Goal: Information Seeking & Learning: Learn about a topic

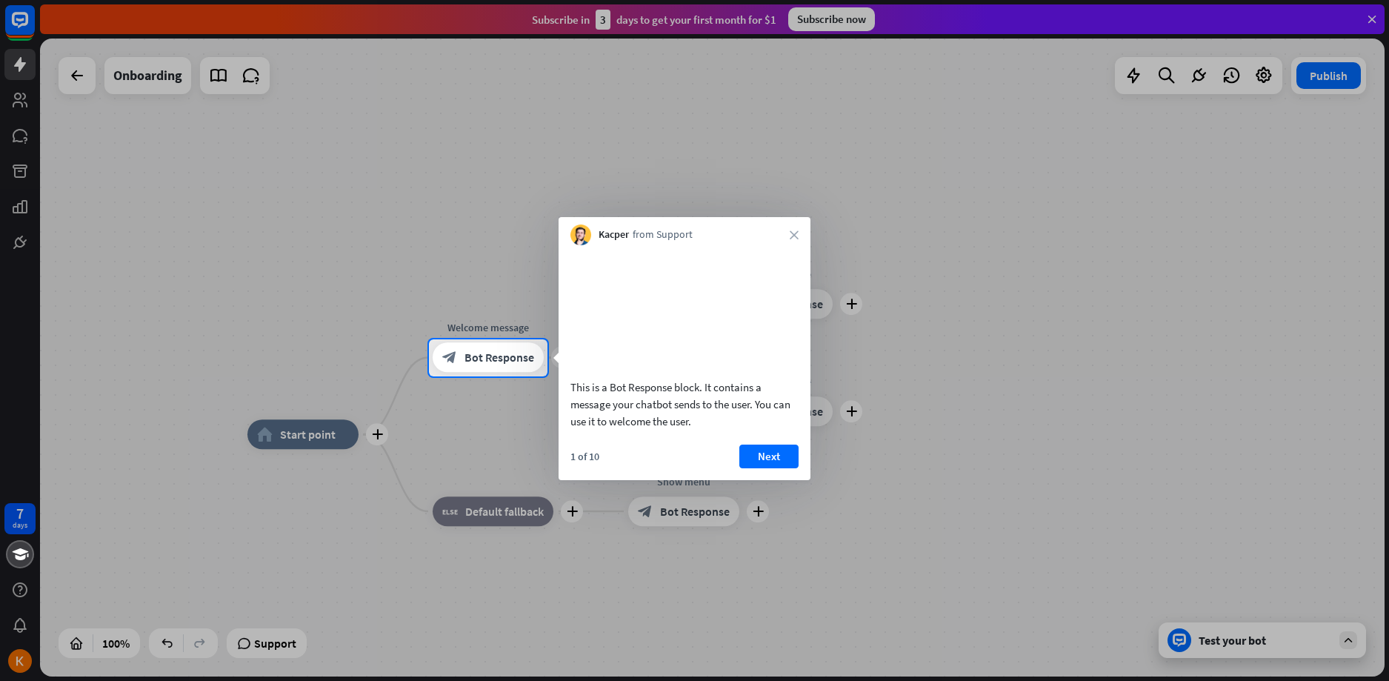
click at [794, 224] on div "Kacper from Support close" at bounding box center [684, 231] width 252 height 28
click at [510, 358] on span "Bot Response" at bounding box center [499, 357] width 70 height 15
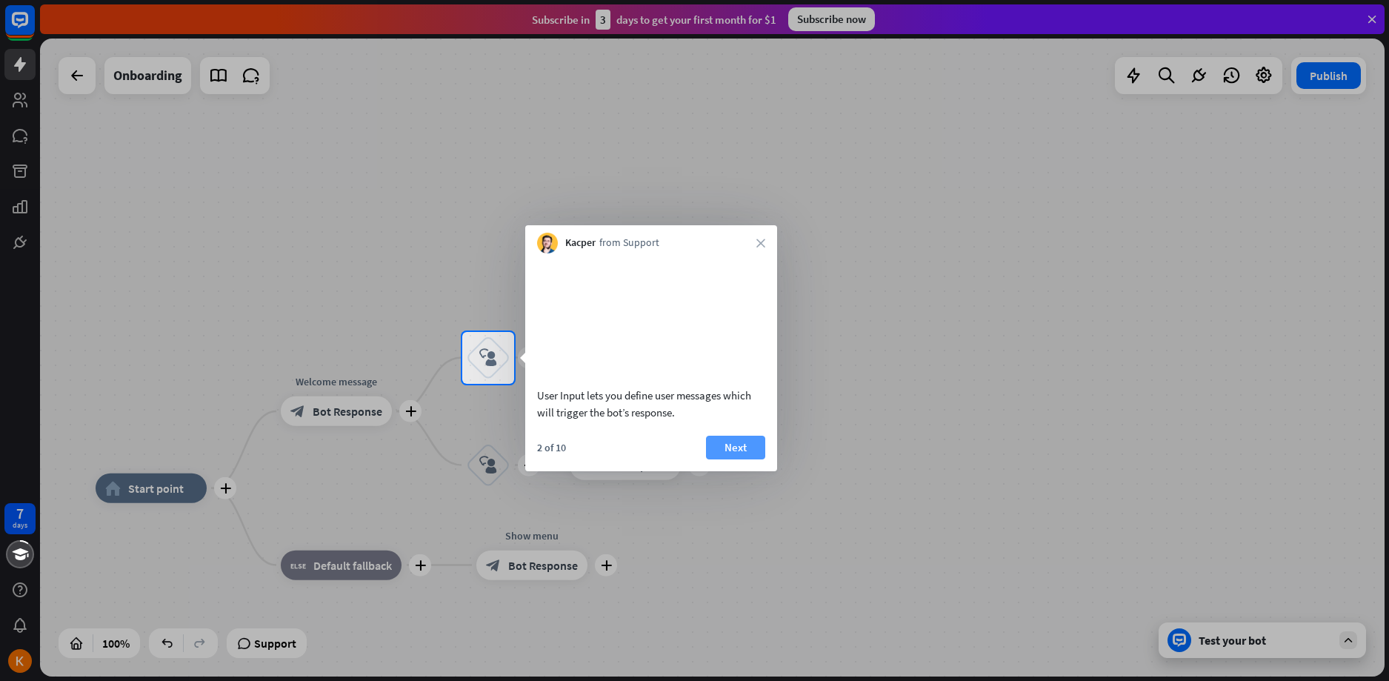
click at [730, 459] on button "Next" at bounding box center [735, 448] width 59 height 24
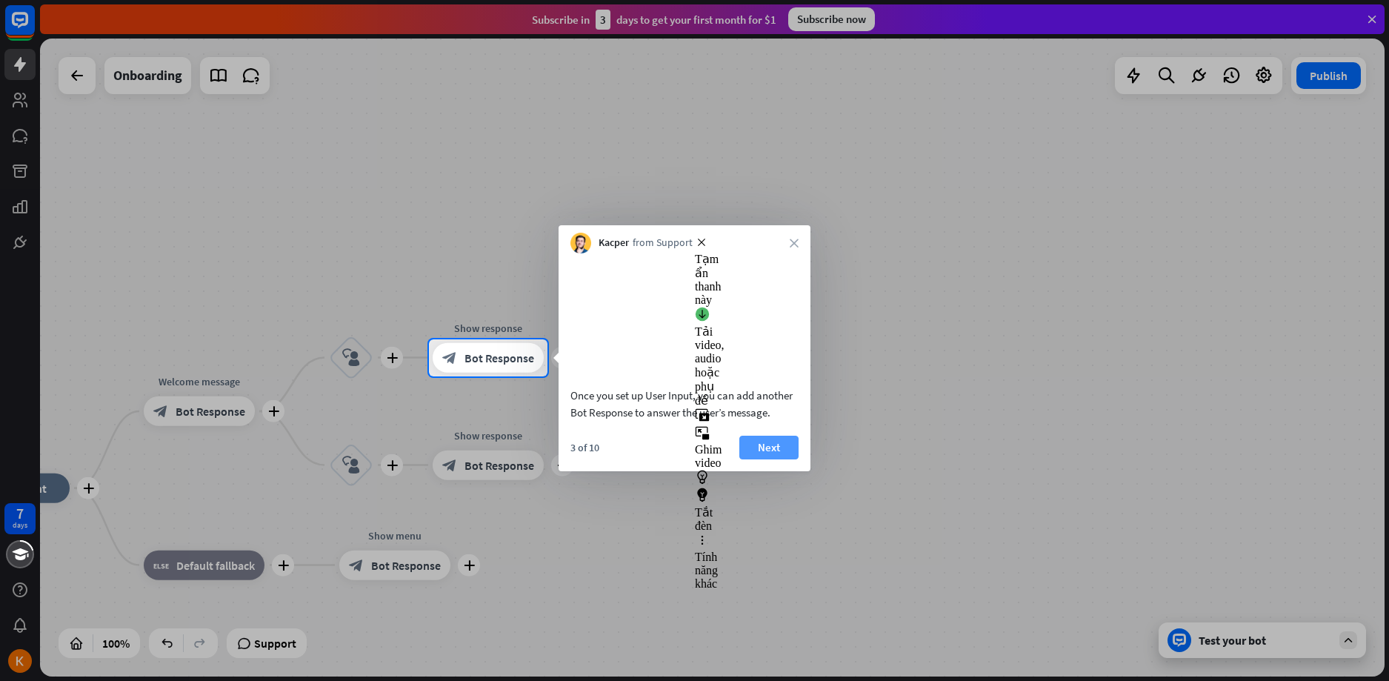
click at [767, 459] on button "Next" at bounding box center [768, 448] width 59 height 24
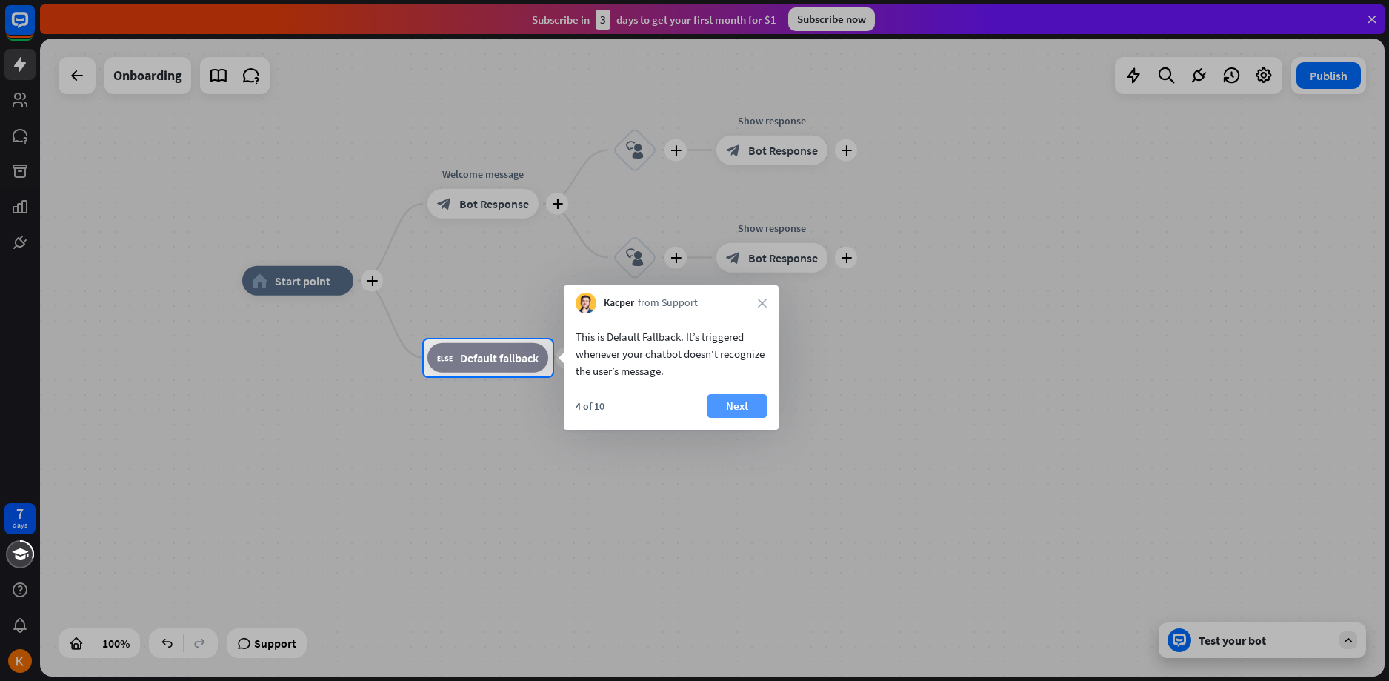
click at [747, 407] on button "Next" at bounding box center [736, 406] width 59 height 24
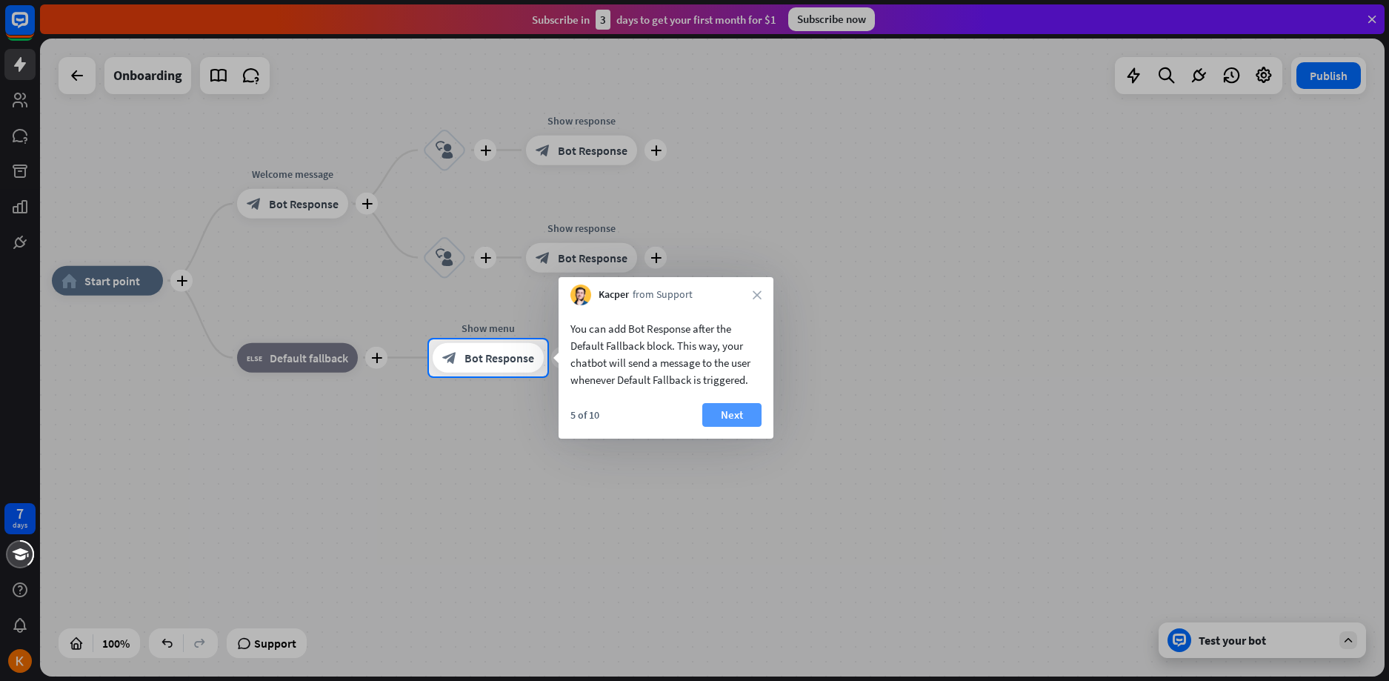
click at [724, 405] on button "Next" at bounding box center [731, 415] width 59 height 24
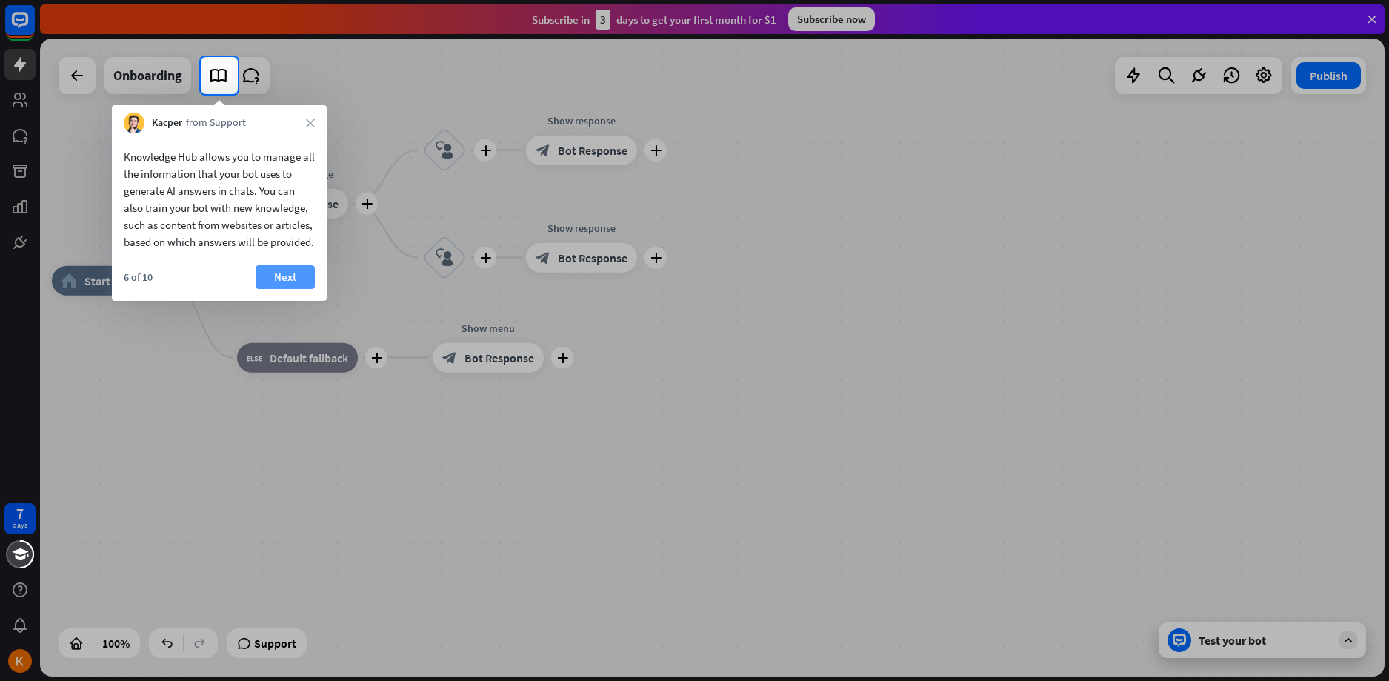
click at [284, 289] on button "Next" at bounding box center [285, 277] width 59 height 24
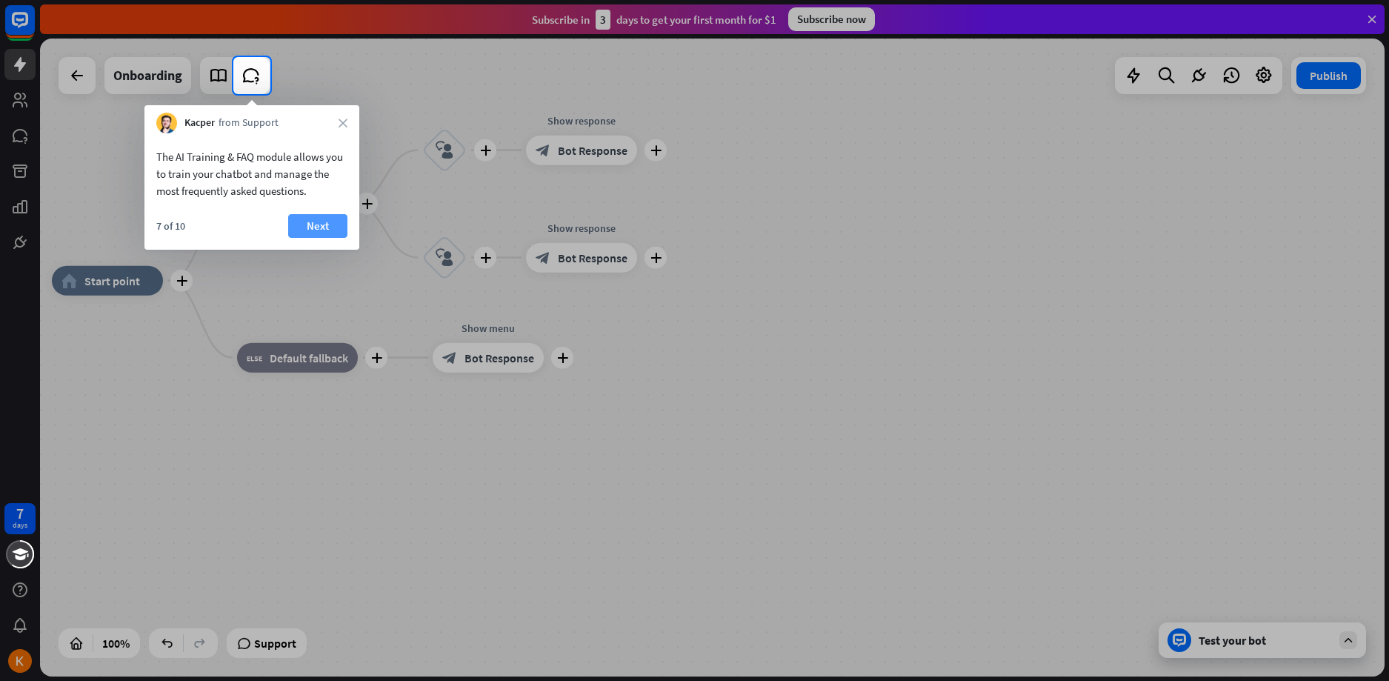
click at [310, 224] on button "Next" at bounding box center [317, 226] width 59 height 24
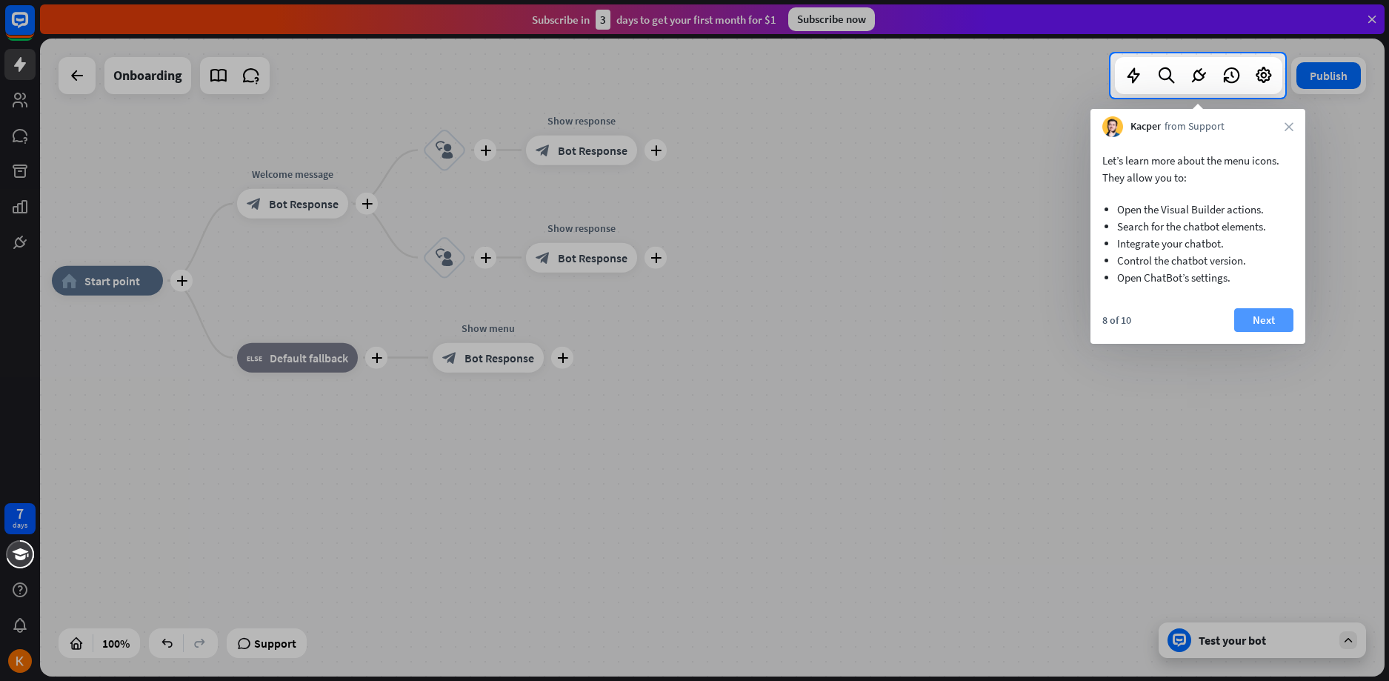
click at [1267, 313] on button "Next" at bounding box center [1263, 320] width 59 height 24
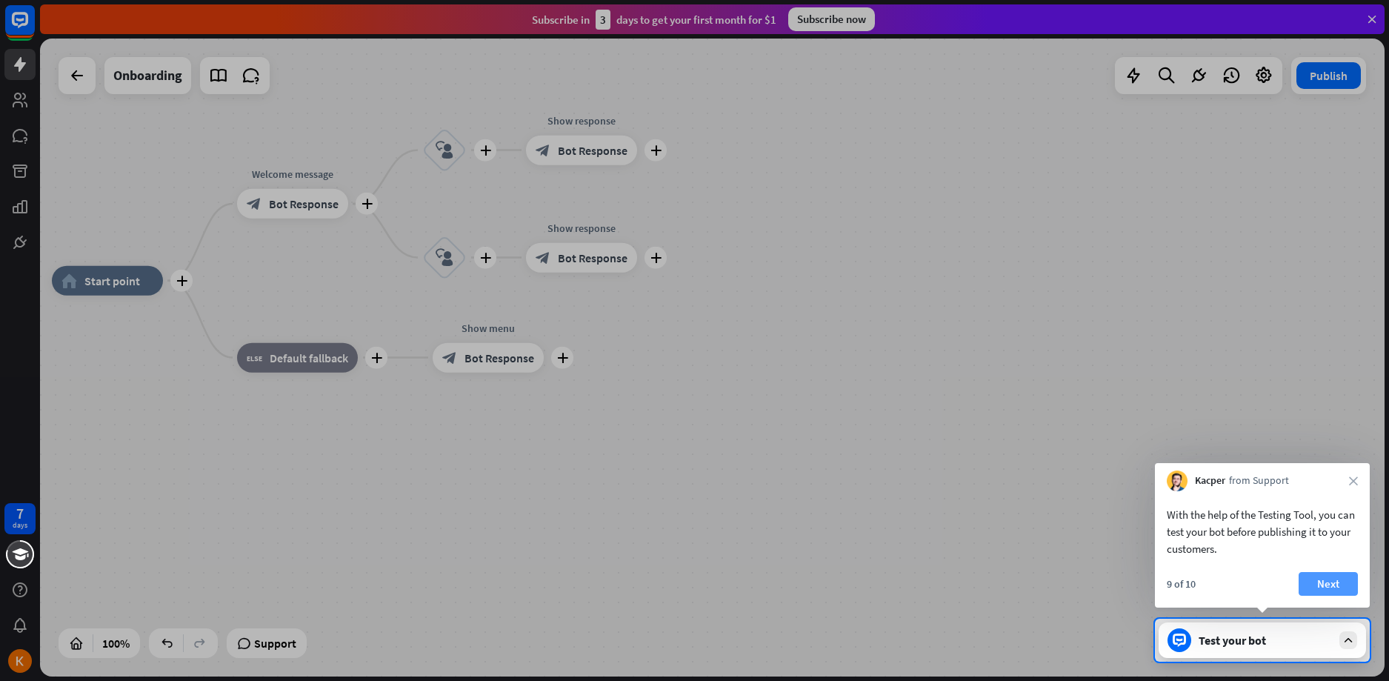
click at [1313, 590] on button "Next" at bounding box center [1327, 584] width 59 height 24
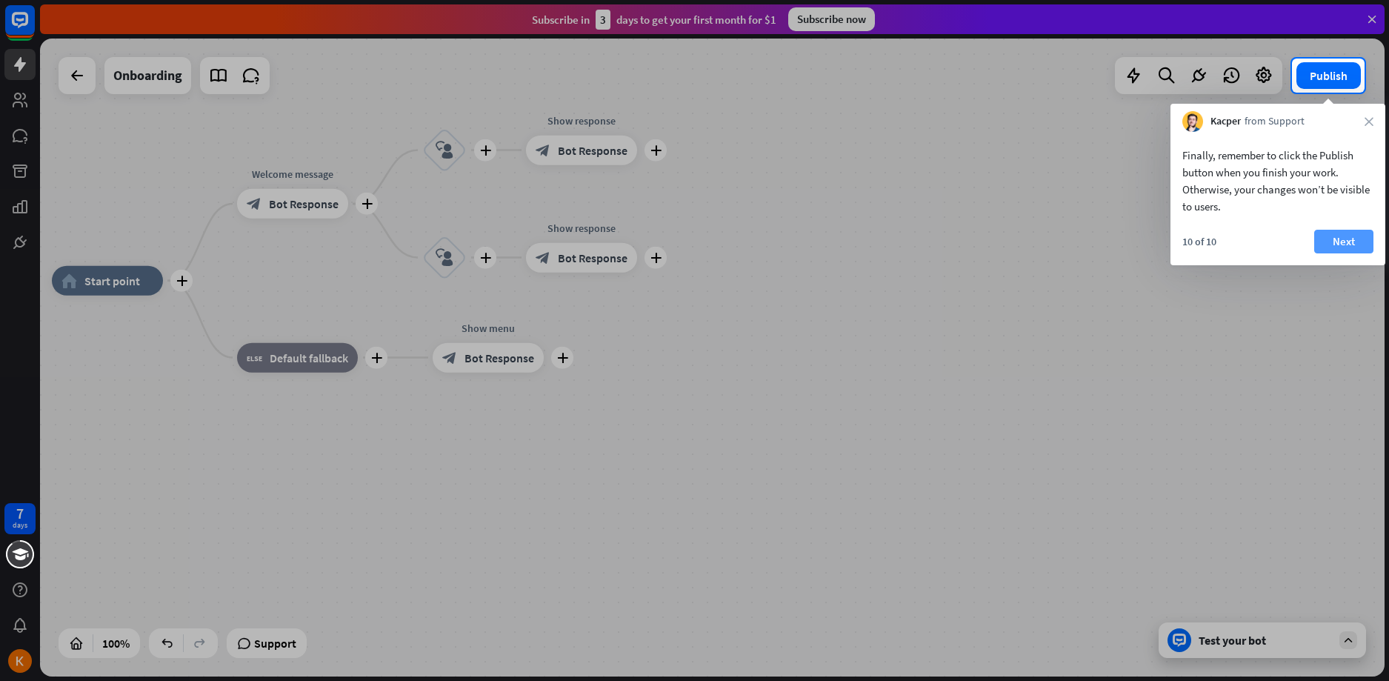
click at [1331, 237] on button "Next" at bounding box center [1343, 242] width 59 height 24
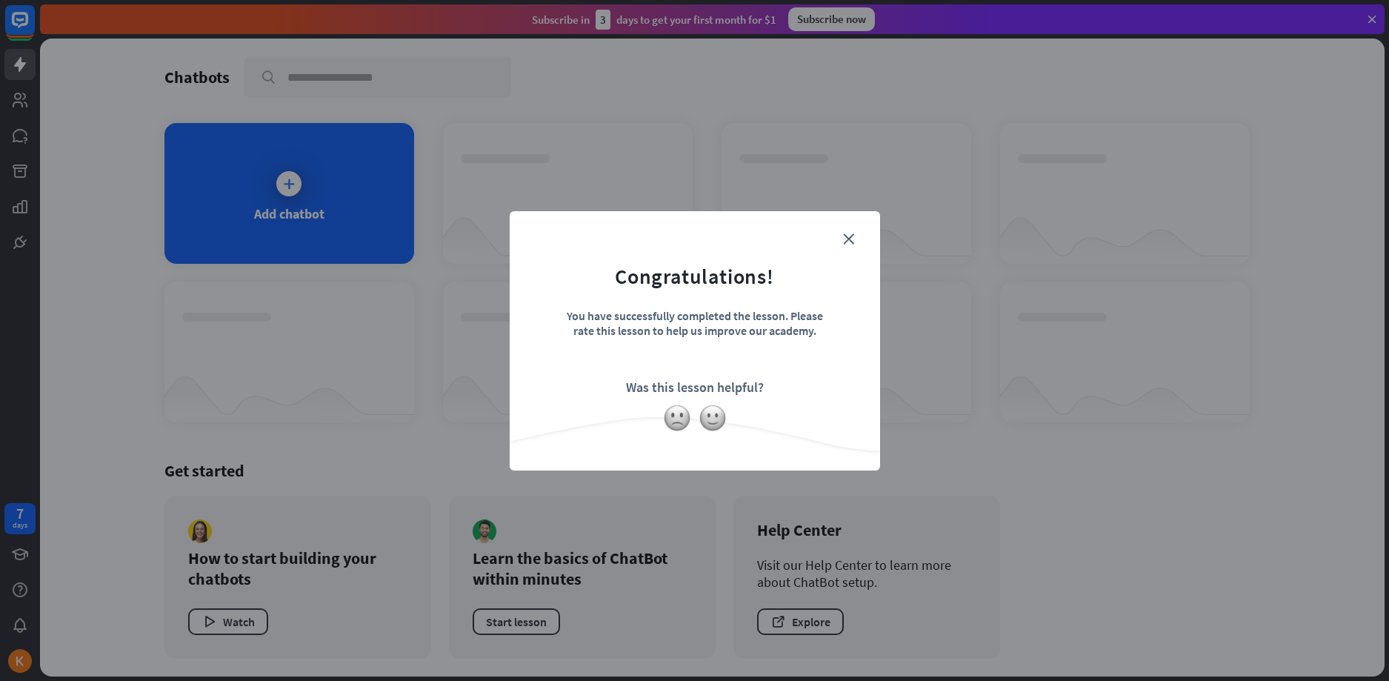
click at [845, 227] on div "close Congratulations! You have successfully completed the lesson. Please rate …" at bounding box center [695, 340] width 370 height 259
click at [851, 238] on icon "close" at bounding box center [848, 238] width 11 height 11
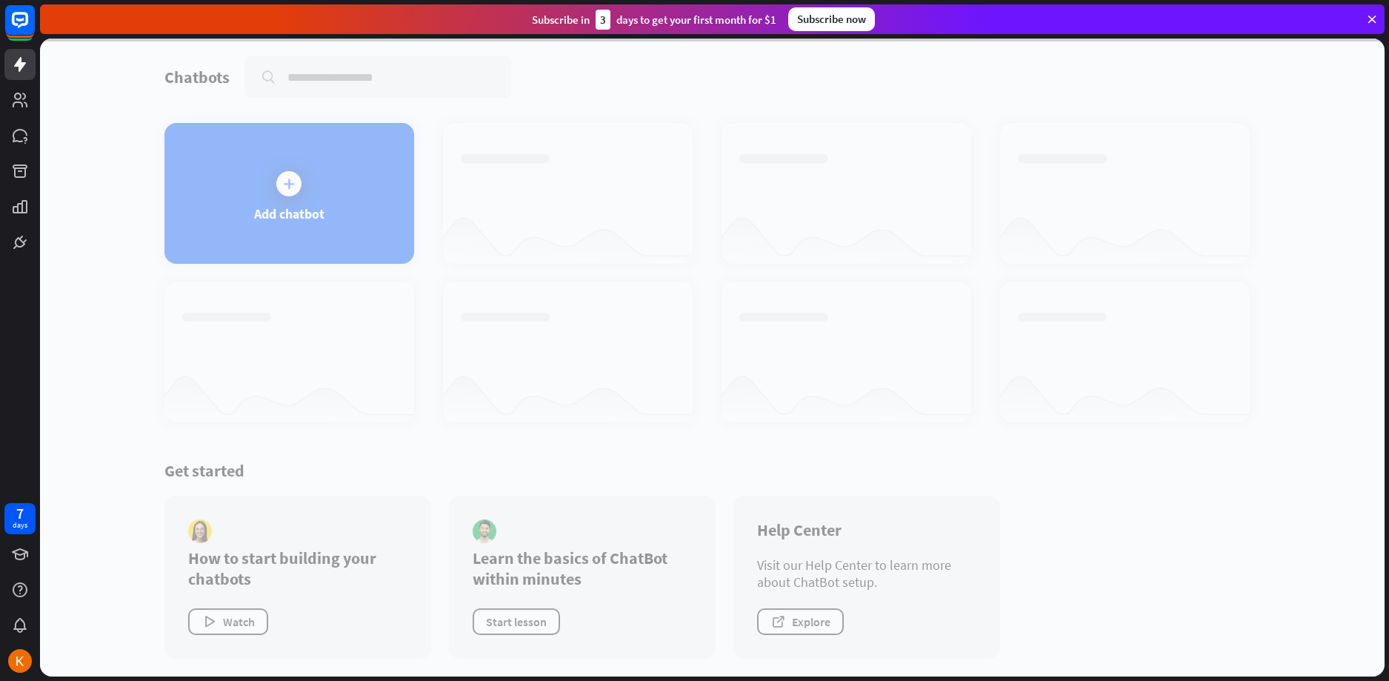
click at [299, 190] on div at bounding box center [712, 358] width 1344 height 638
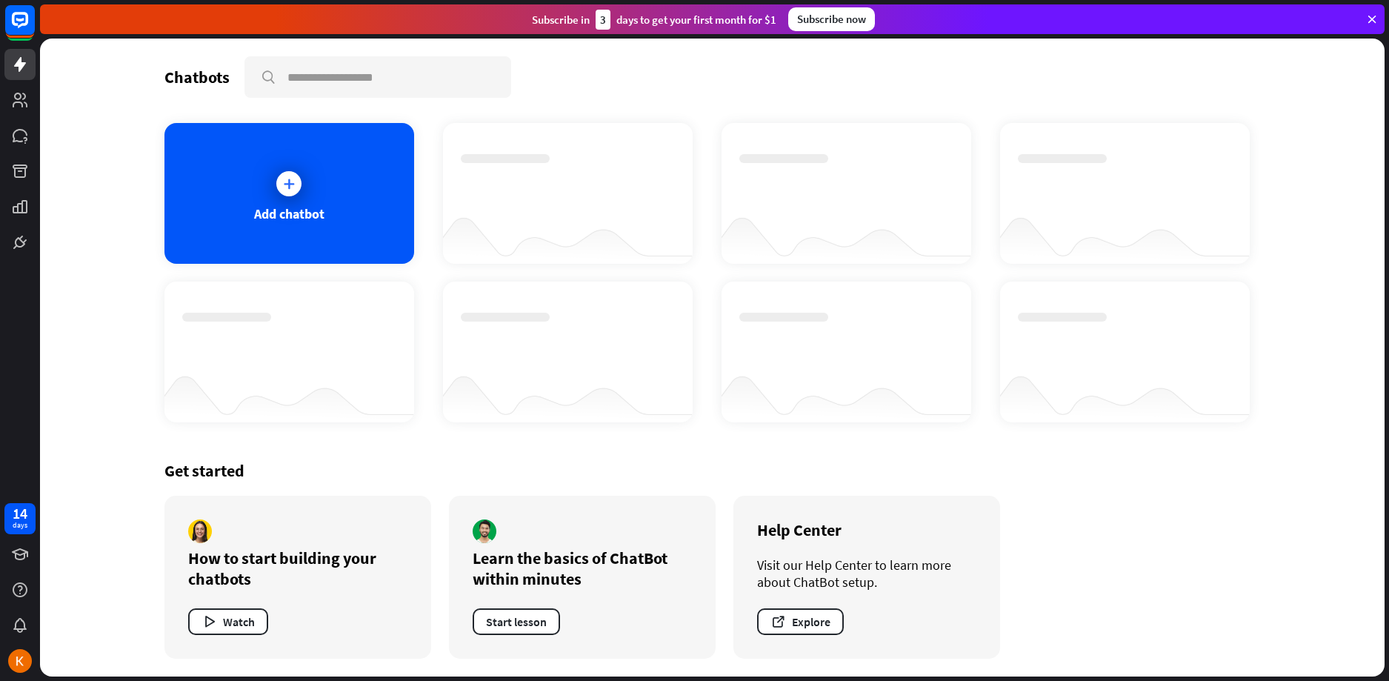
click at [299, 190] on div at bounding box center [712, 358] width 1344 height 638
click at [299, 190] on div at bounding box center [288, 183] width 25 height 25
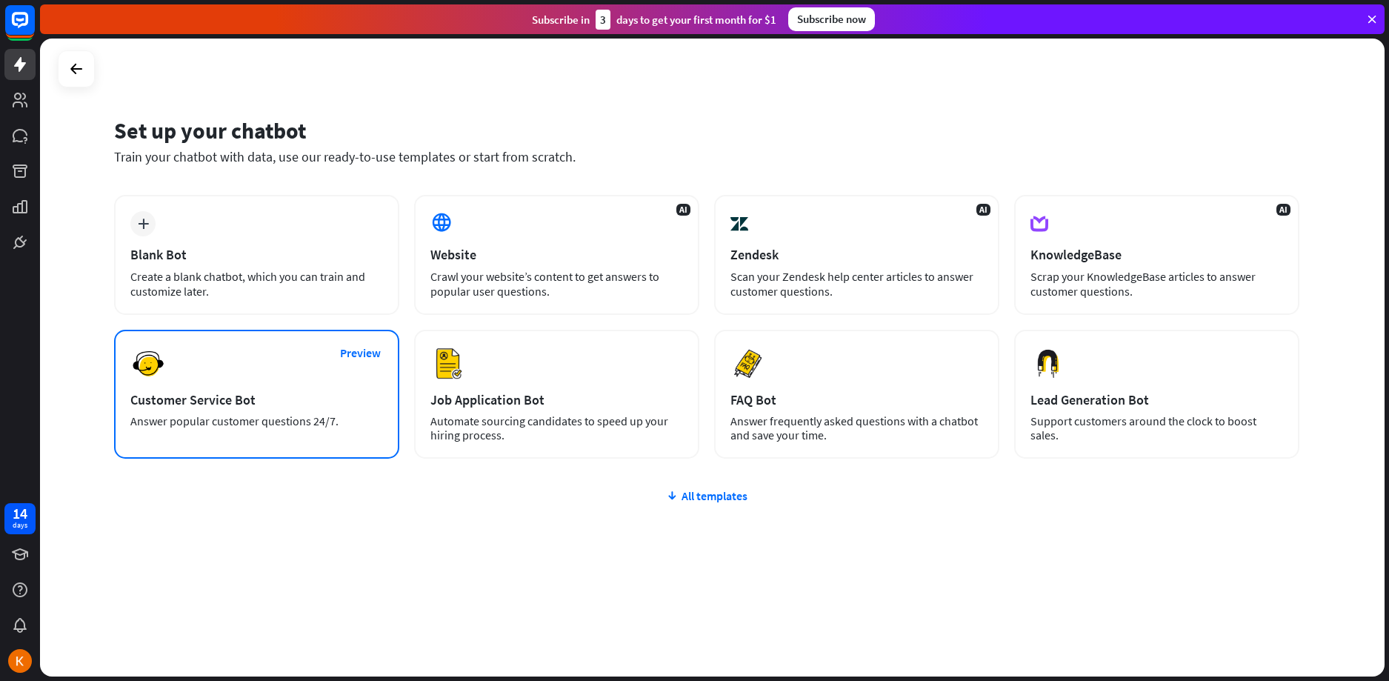
click at [287, 393] on div "Customer Service Bot" at bounding box center [256, 399] width 253 height 17
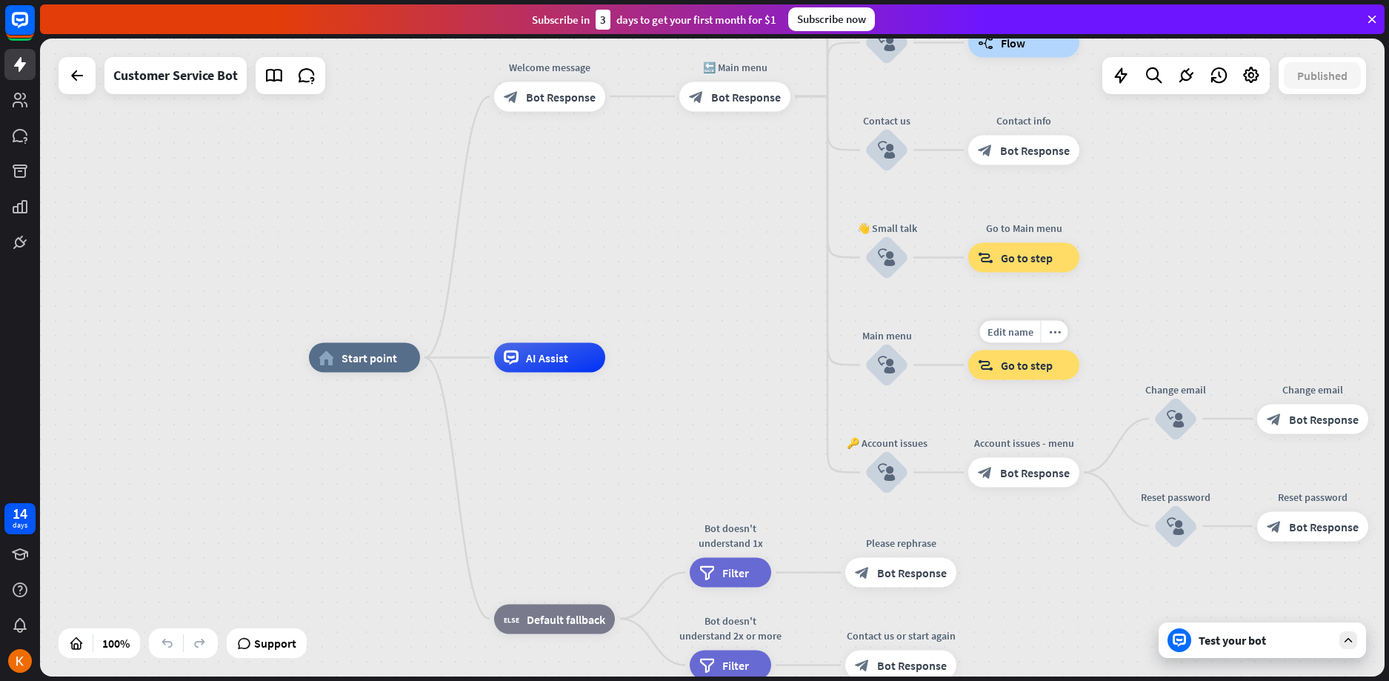
click at [1023, 374] on div "block_goto Go to step" at bounding box center [1023, 365] width 111 height 30
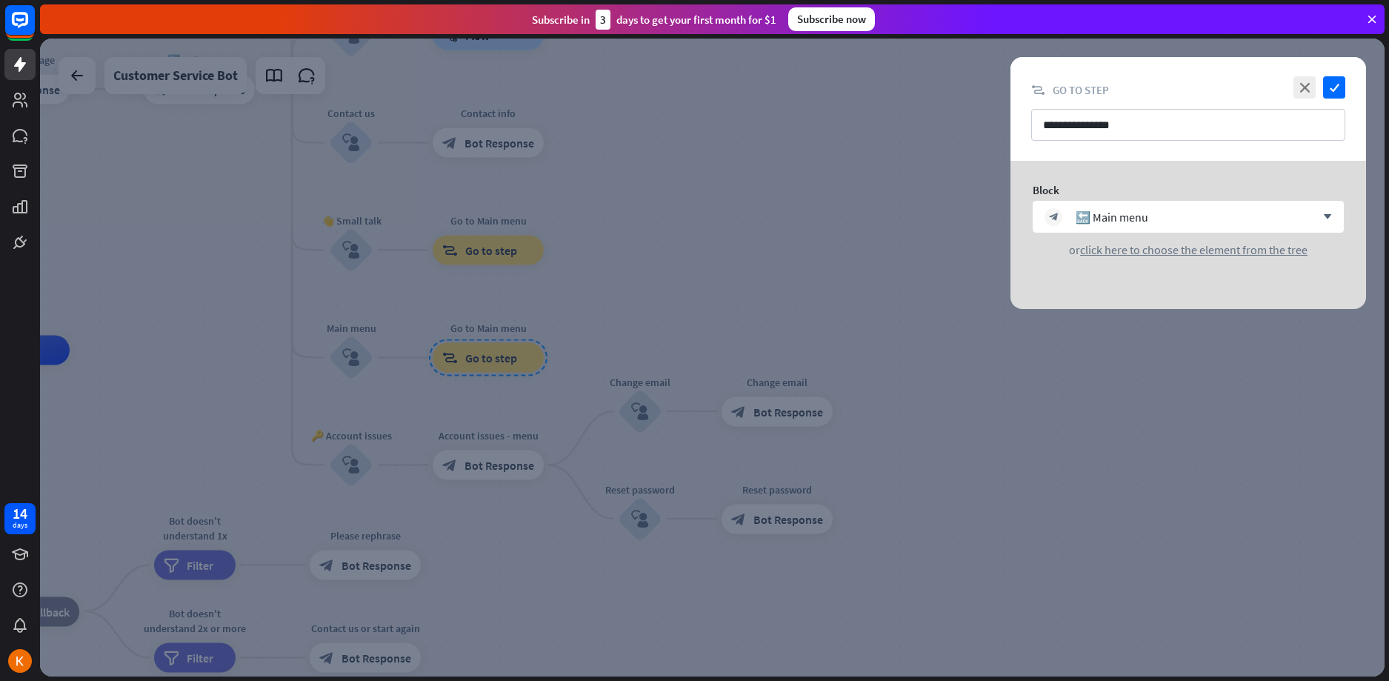
click at [567, 218] on div at bounding box center [712, 358] width 1344 height 638
click at [167, 118] on div at bounding box center [712, 358] width 1344 height 638
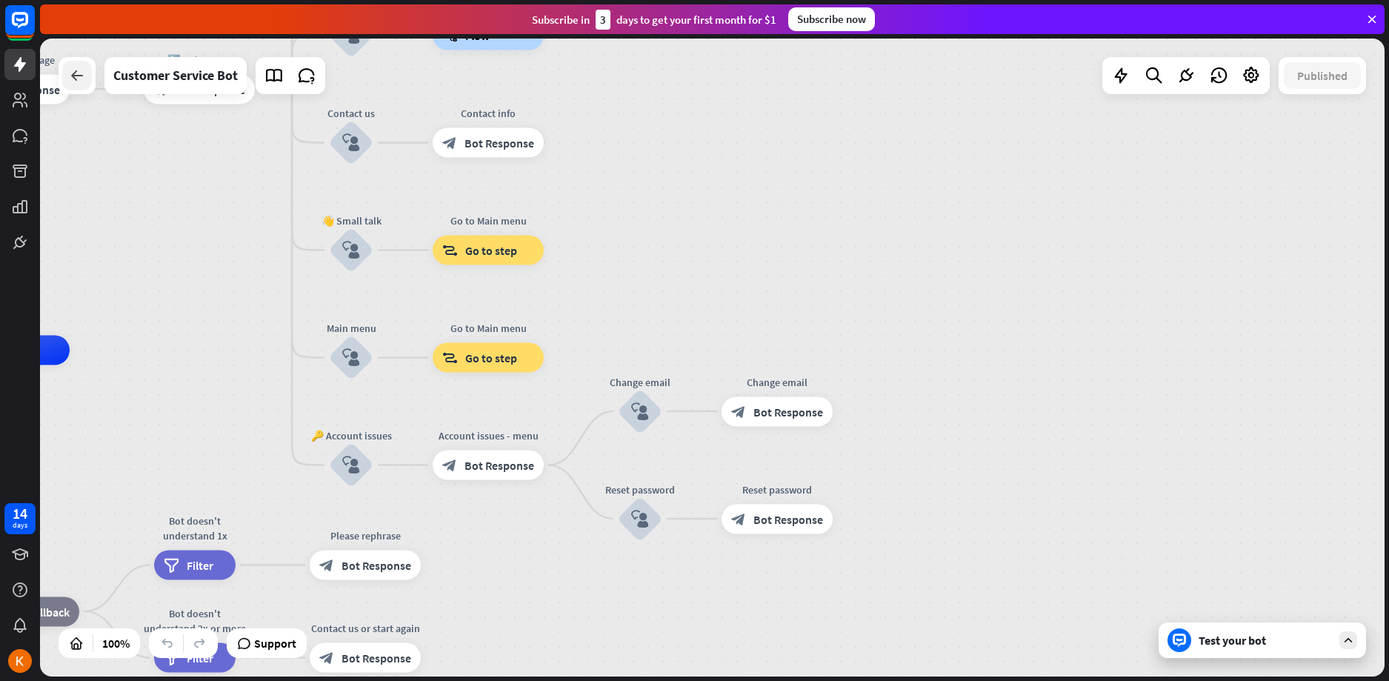
click at [81, 70] on icon at bounding box center [77, 76] width 18 height 18
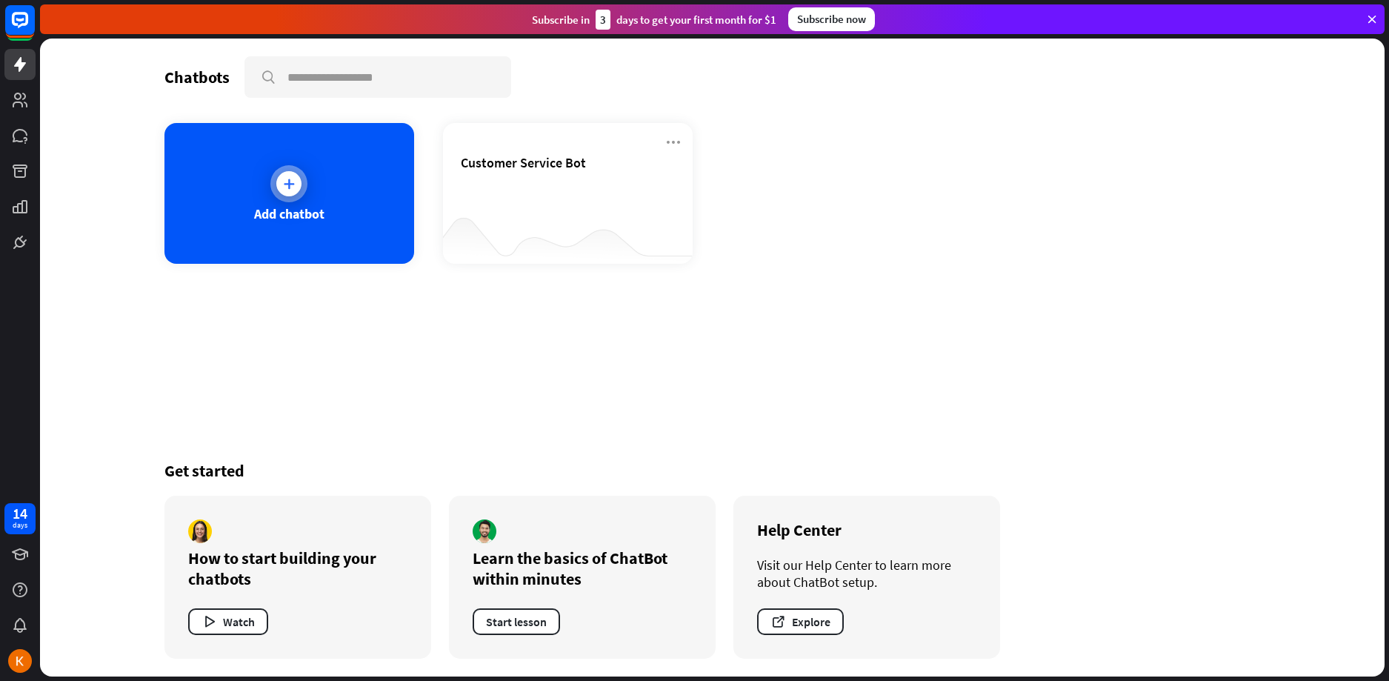
click at [320, 216] on div "Add chatbot" at bounding box center [289, 213] width 70 height 17
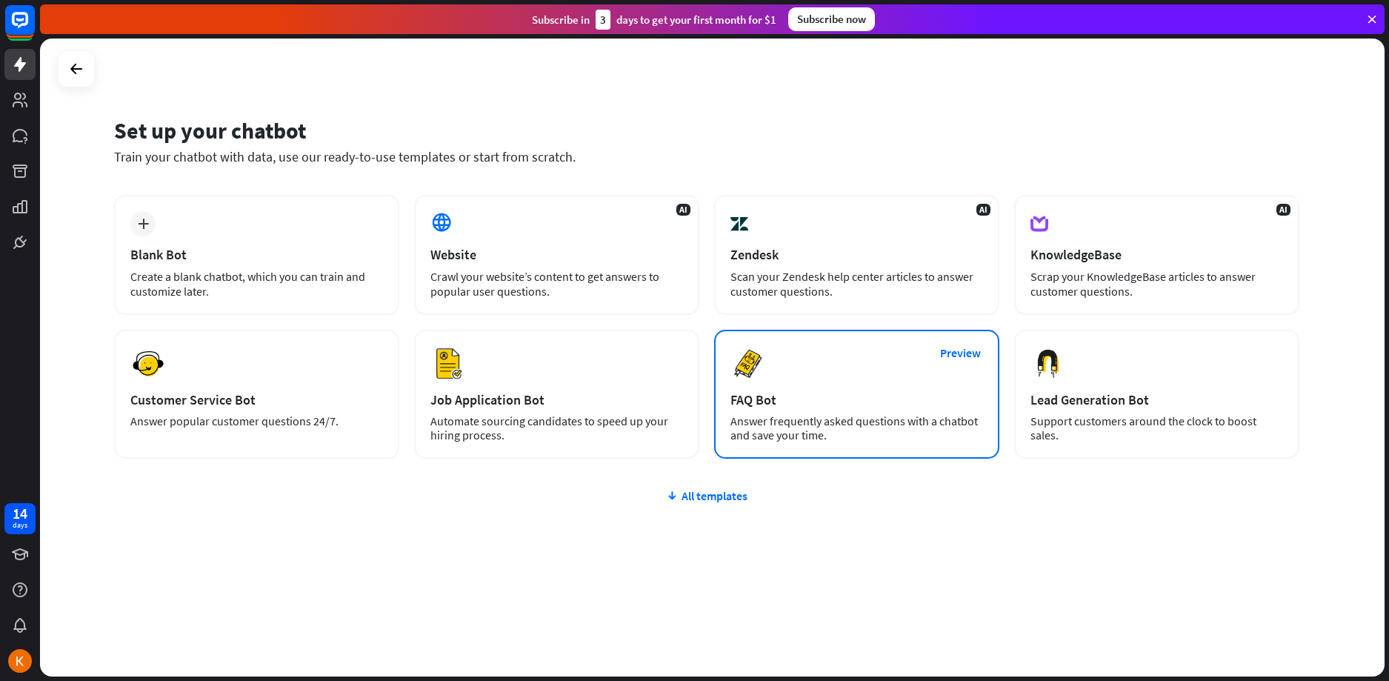
click at [901, 427] on div "Answer frequently asked questions with a chatbot and save your time." at bounding box center [856, 428] width 253 height 28
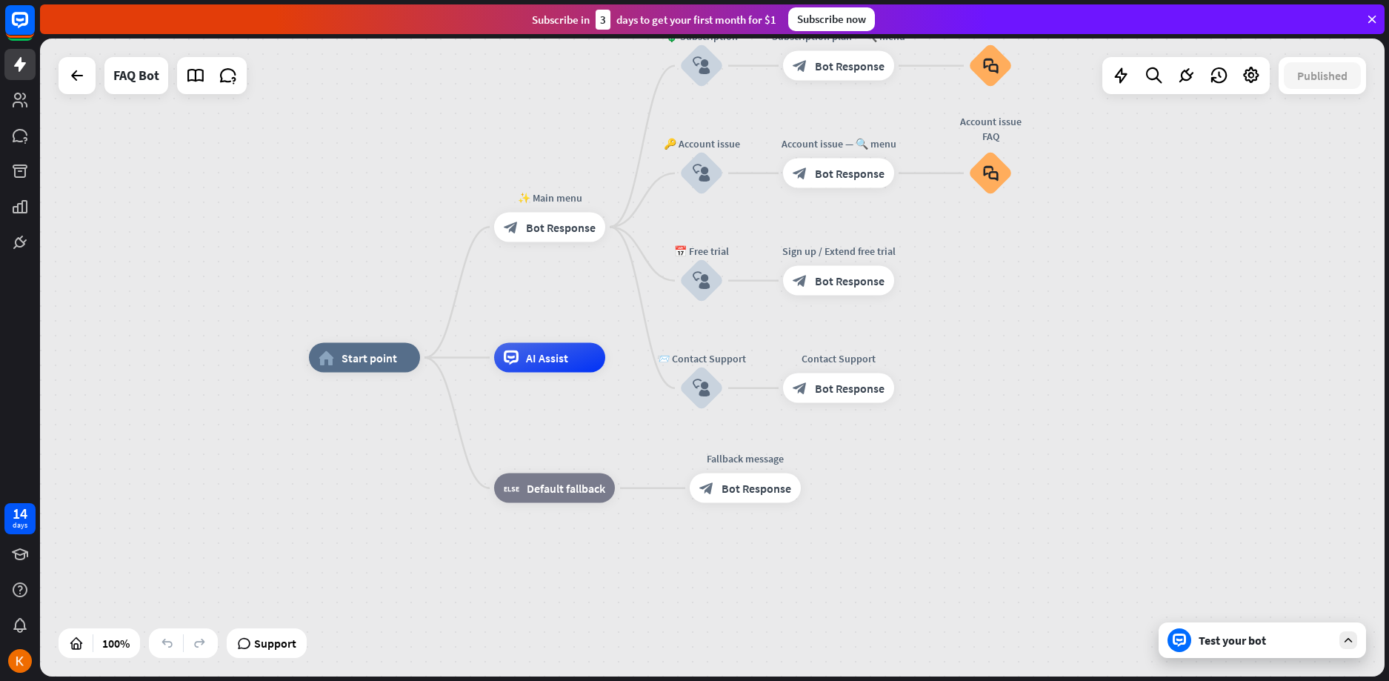
click at [1053, 213] on div "home_2 Start point ✨ Main menu block_bot_response Bot Response 💲 Subscription b…" at bounding box center [712, 358] width 1344 height 638
click at [21, 143] on icon at bounding box center [20, 136] width 18 height 18
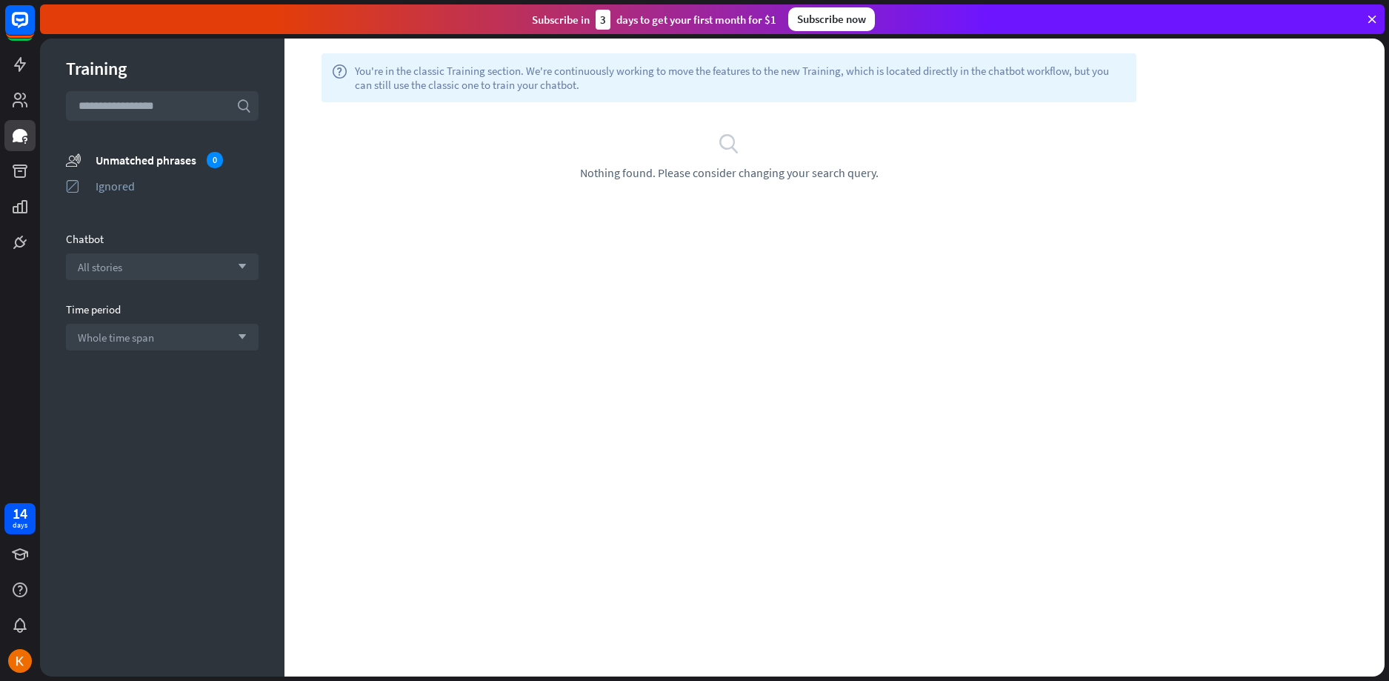
click at [734, 137] on icon "search" at bounding box center [729, 143] width 22 height 22
click at [102, 228] on div "Training search unmatched_phrases Unmatched phrases 0 ignored Ignored Chatbot A…" at bounding box center [162, 358] width 244 height 638
click at [141, 268] on div "All stories arrow_down" at bounding box center [162, 266] width 193 height 27
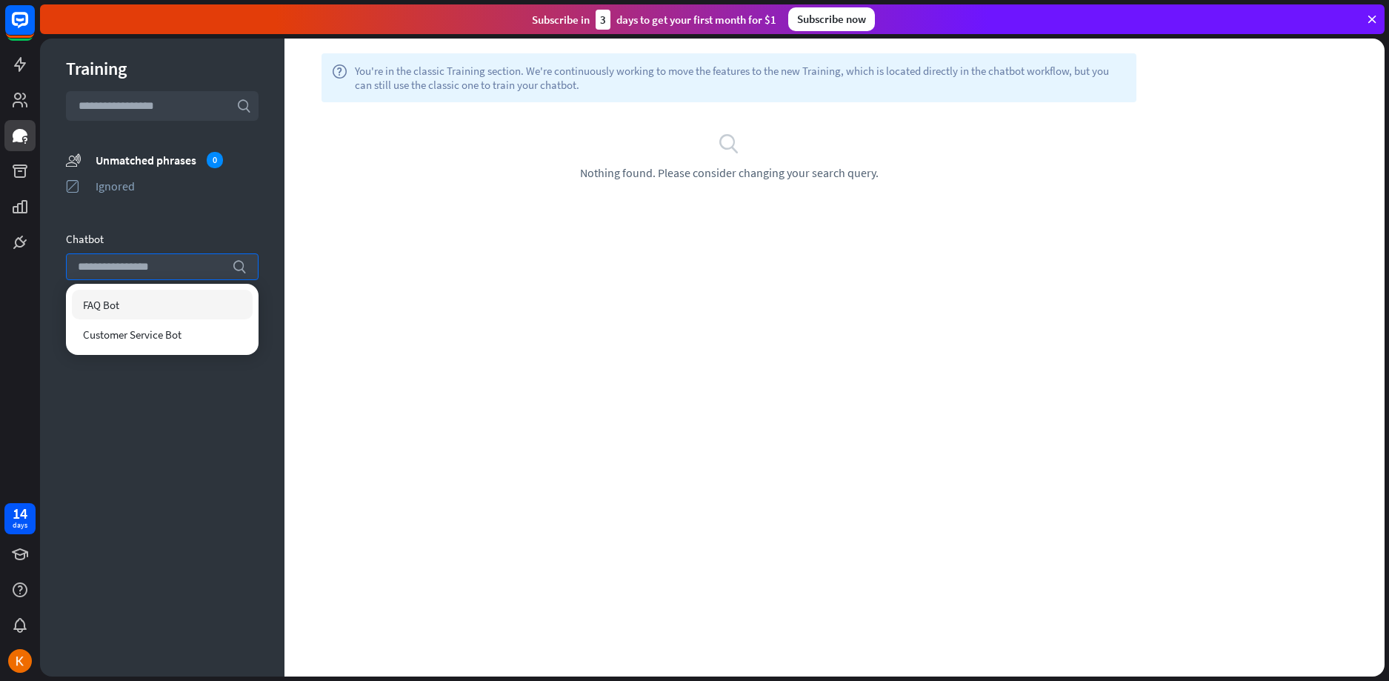
click at [180, 302] on div "FAQ Bot" at bounding box center [162, 305] width 181 height 30
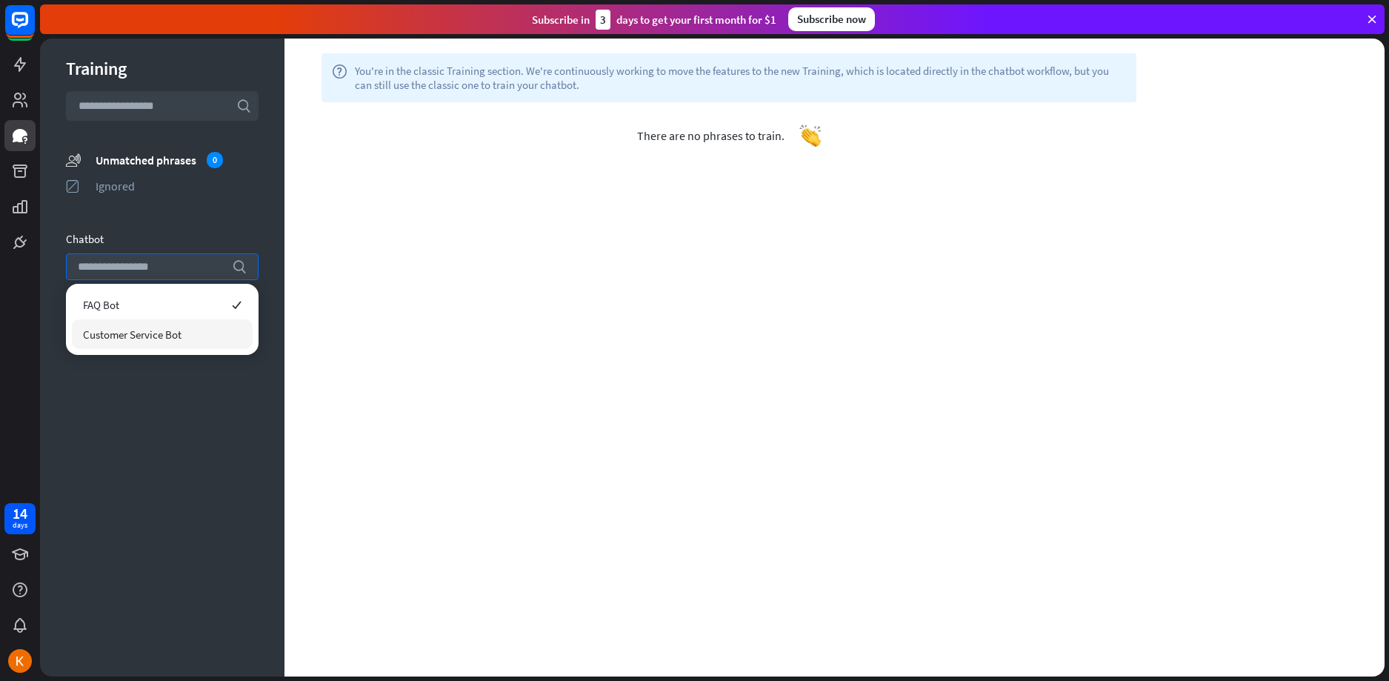
click at [193, 329] on div "Customer Service Bot" at bounding box center [162, 334] width 181 height 30
click at [778, 136] on span "There are no phrases to train." at bounding box center [710, 135] width 147 height 15
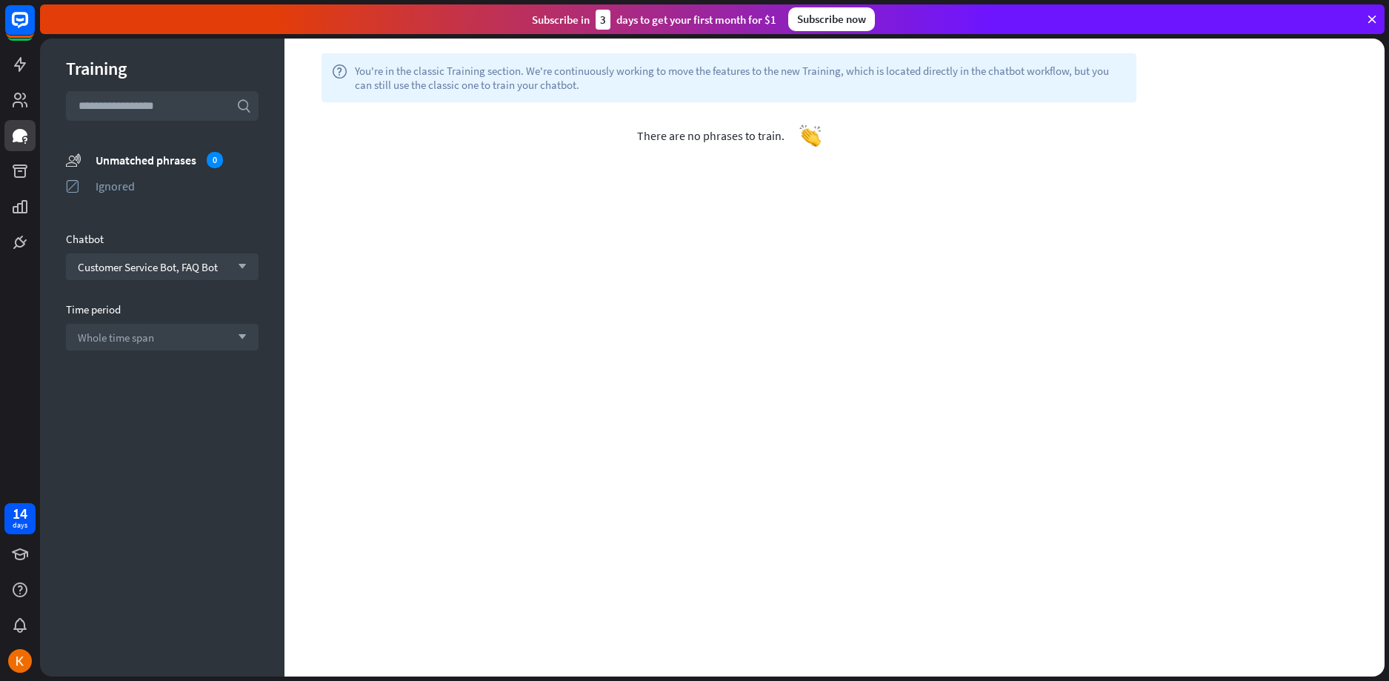
click at [784, 141] on div "There are no phrases to train." at bounding box center [728, 135] width 889 height 67
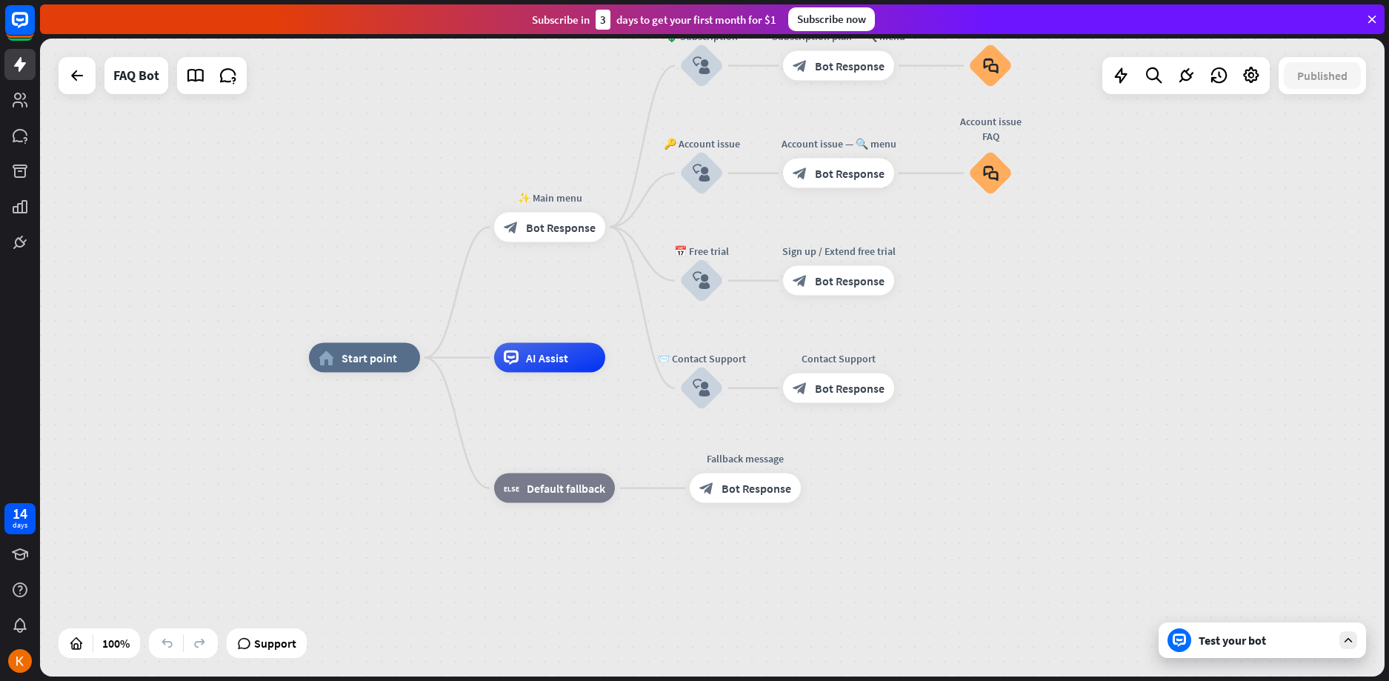
click at [29, 0] on html "14 days close Product Help First steps Get started with ChatBot Help Center Fol…" at bounding box center [694, 340] width 1389 height 681
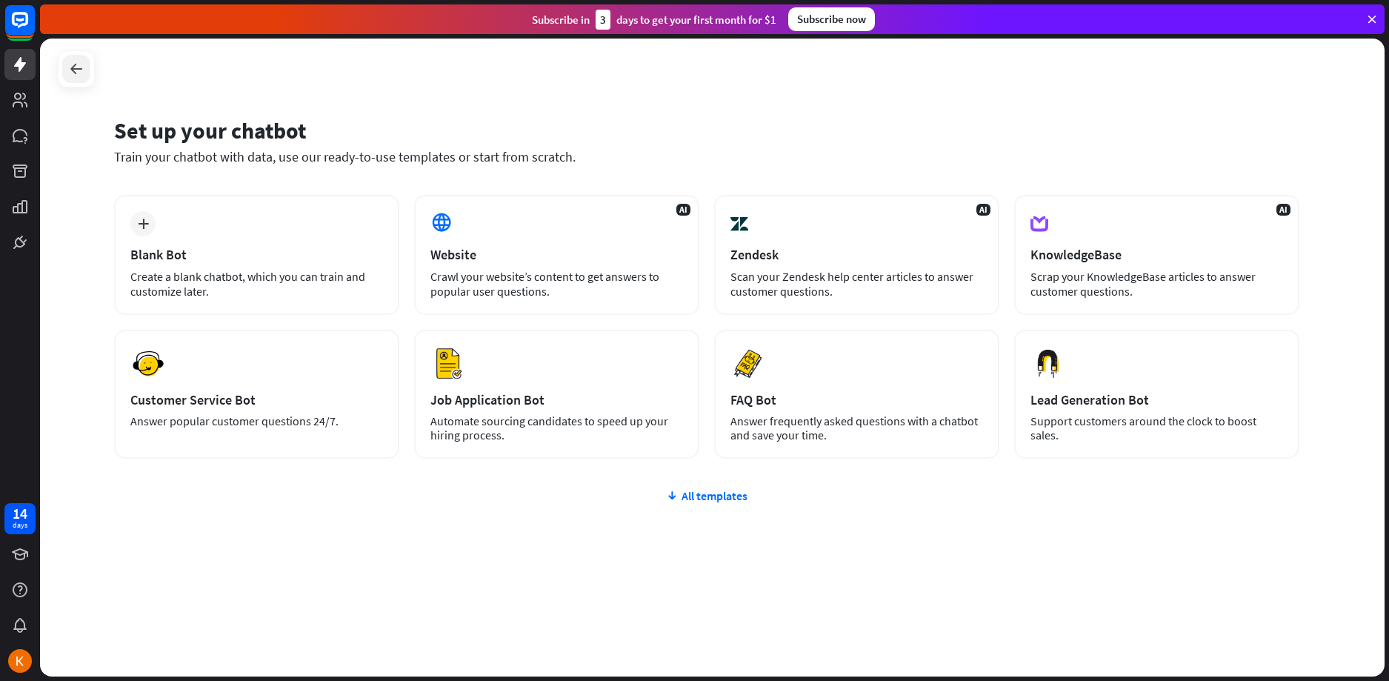
click at [73, 79] on div at bounding box center [76, 69] width 28 height 28
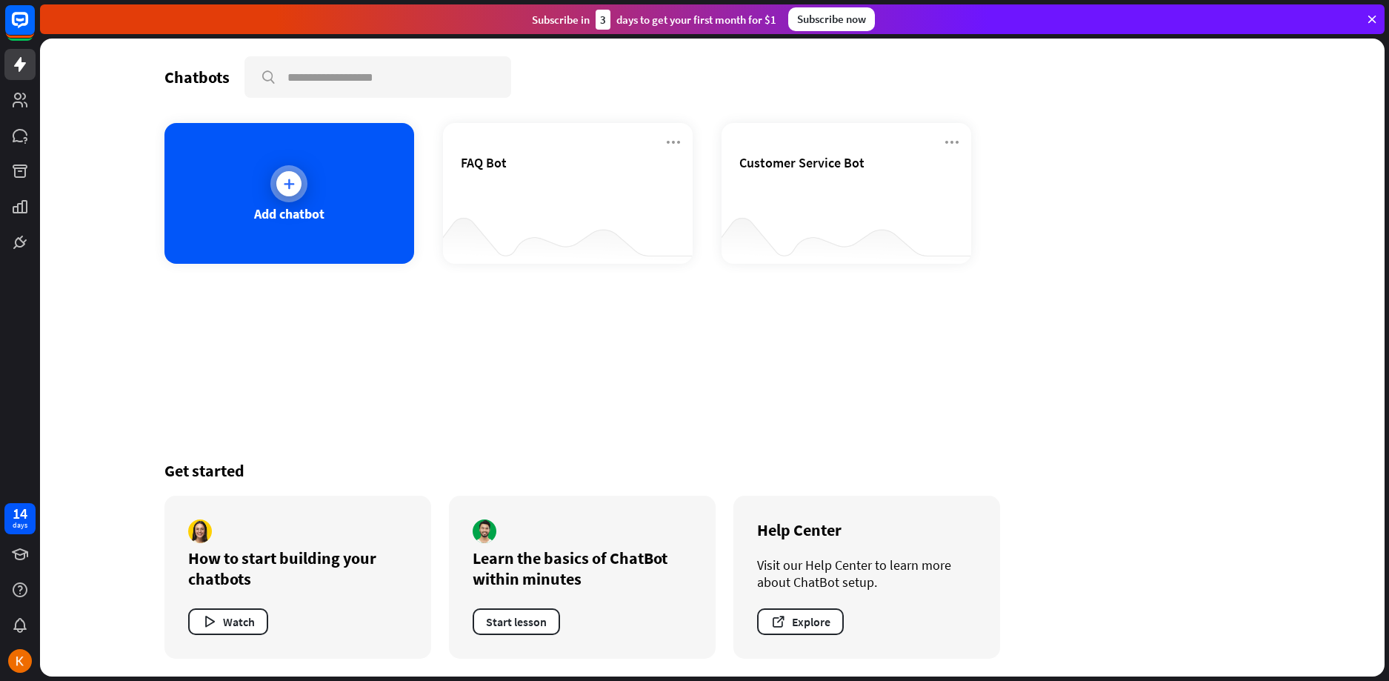
click at [316, 179] on div "Add chatbot" at bounding box center [289, 193] width 250 height 141
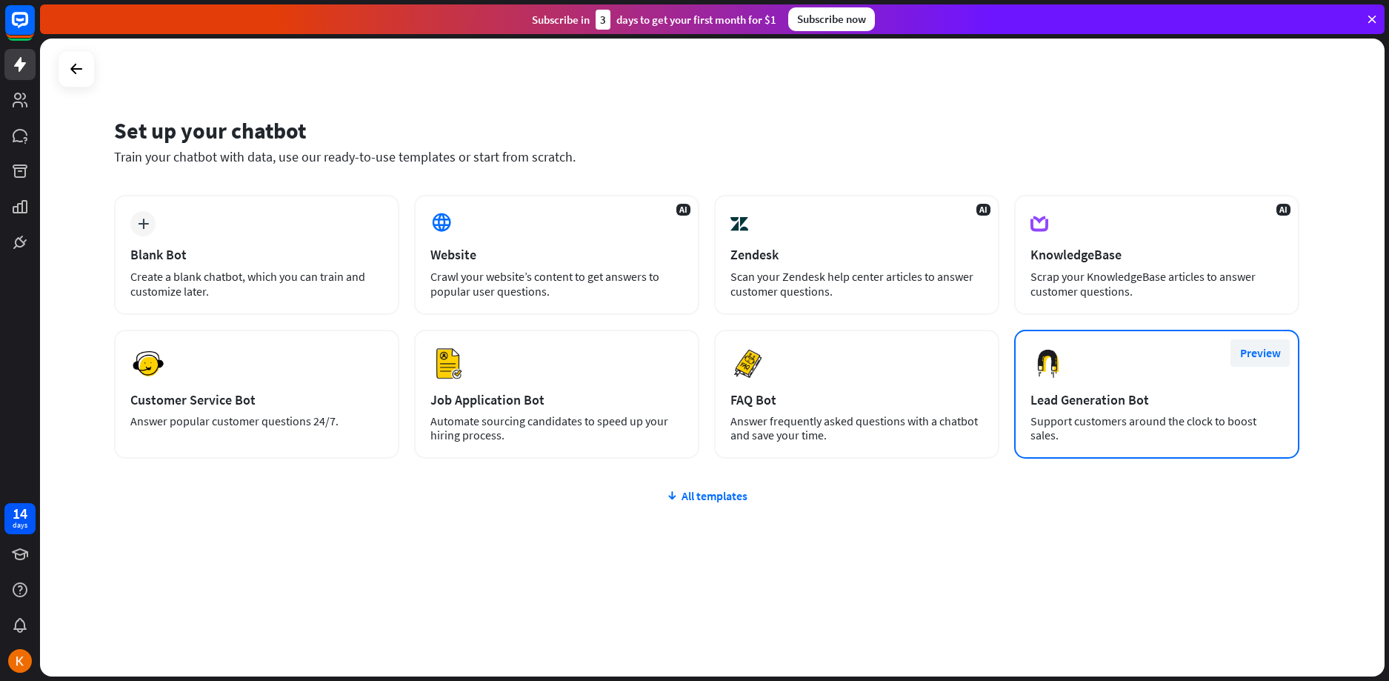
click at [1248, 347] on button "Preview" at bounding box center [1259, 352] width 59 height 27
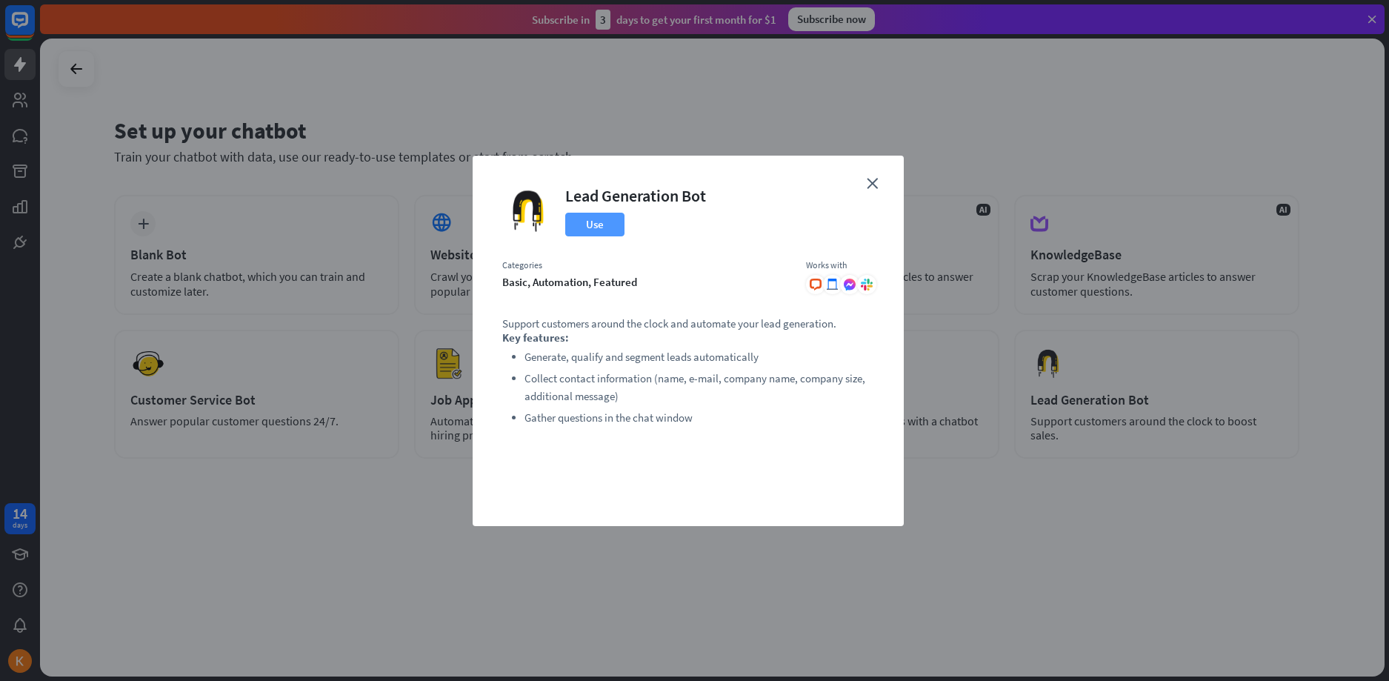
click at [585, 221] on button "Use" at bounding box center [594, 225] width 59 height 24
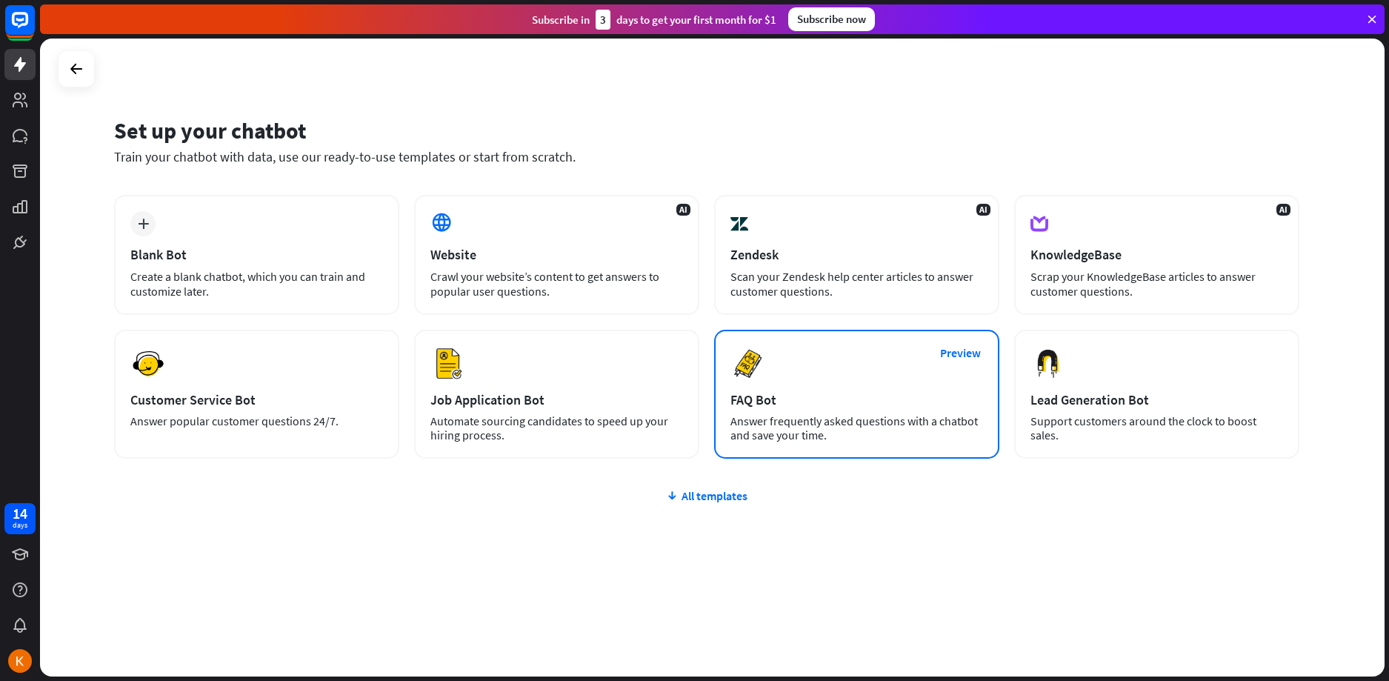
click at [831, 403] on div "FAQ Bot" at bounding box center [856, 399] width 253 height 17
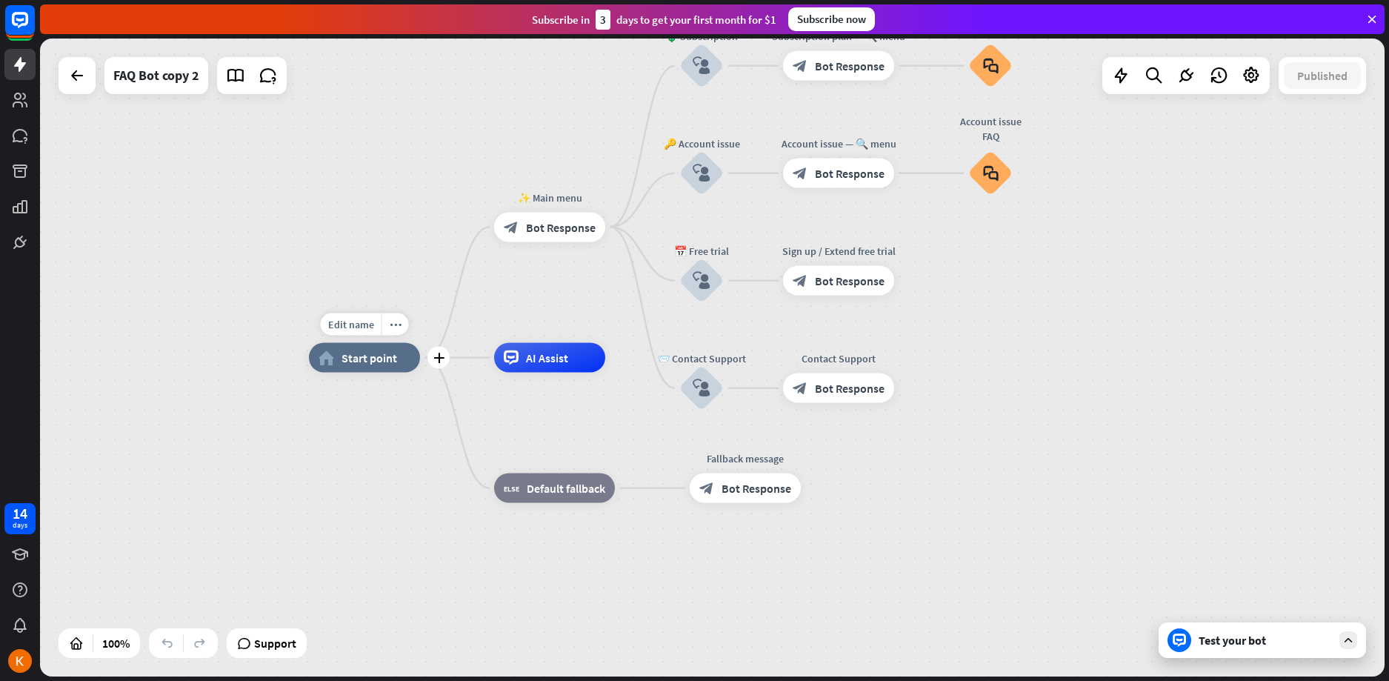
click at [372, 373] on div "Edit name more_horiz plus home_2 Start point" at bounding box center [364, 358] width 111 height 30
click at [358, 364] on span "Start point" at bounding box center [369, 357] width 56 height 15
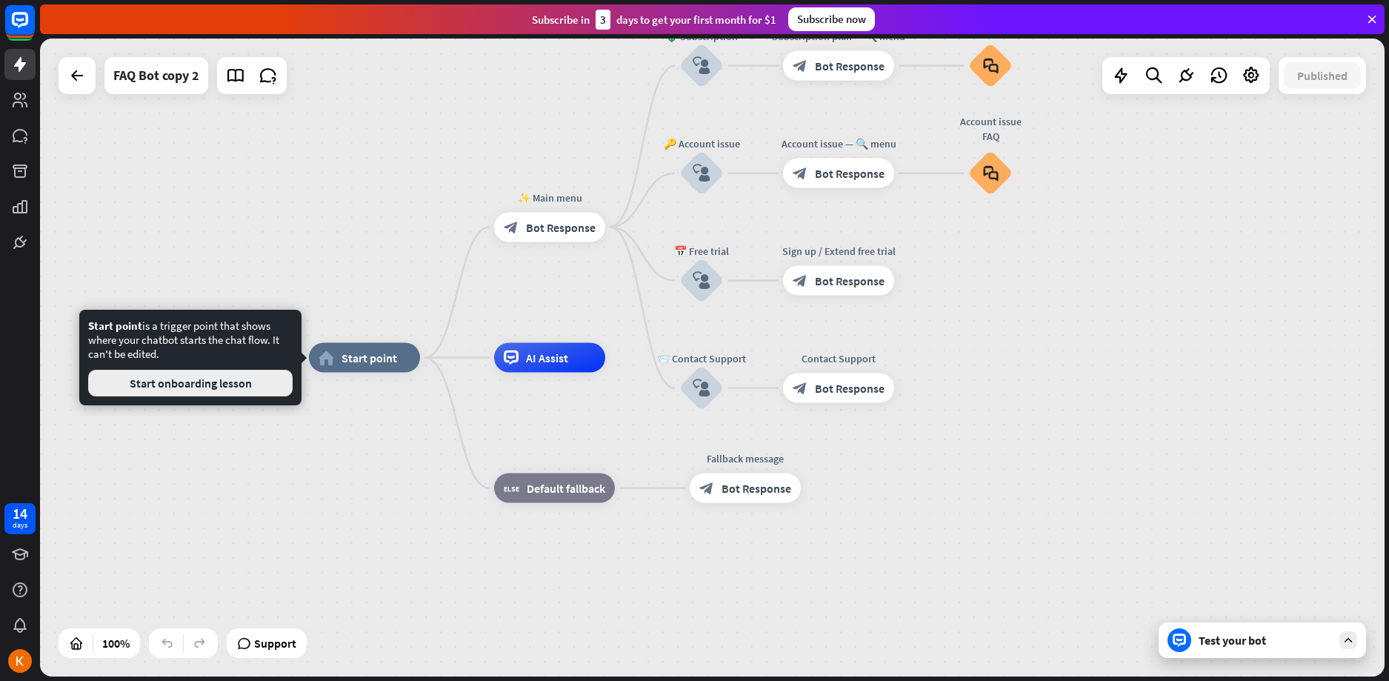
click at [261, 383] on button "Start onboarding lesson" at bounding box center [190, 383] width 204 height 27
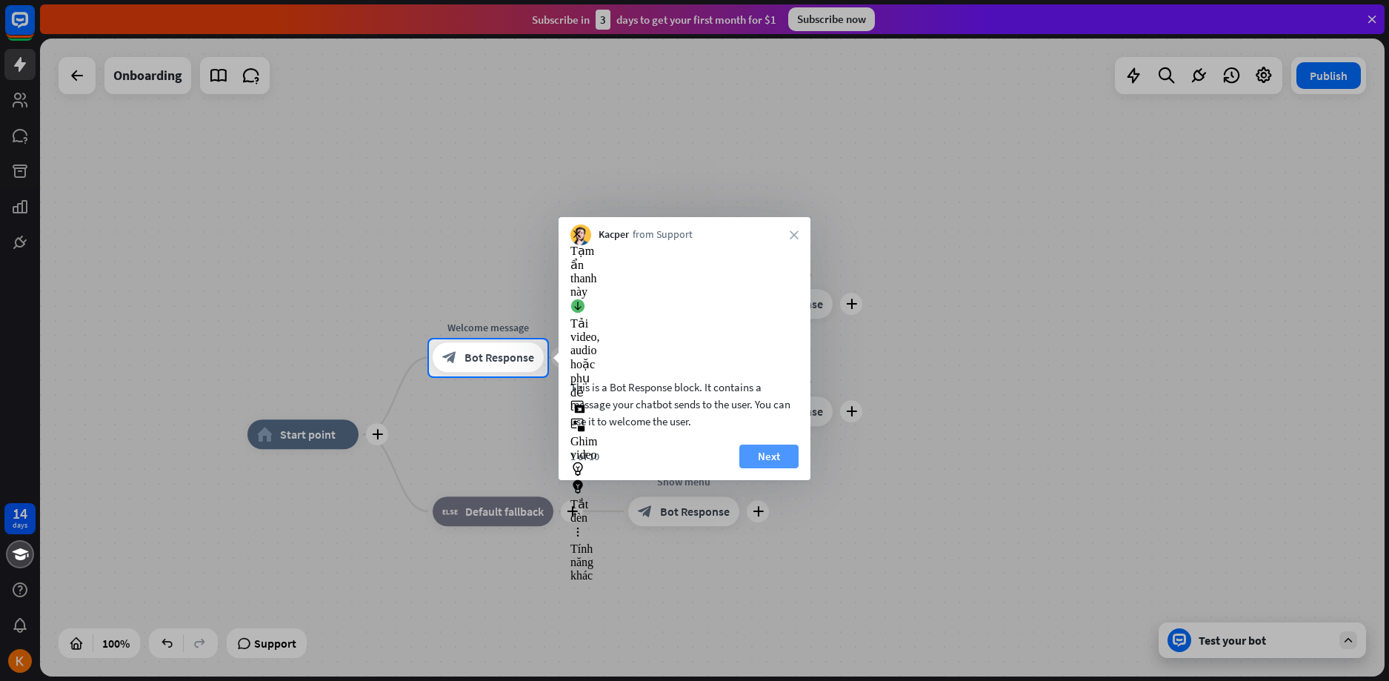
click at [760, 468] on button "Next" at bounding box center [768, 456] width 59 height 24
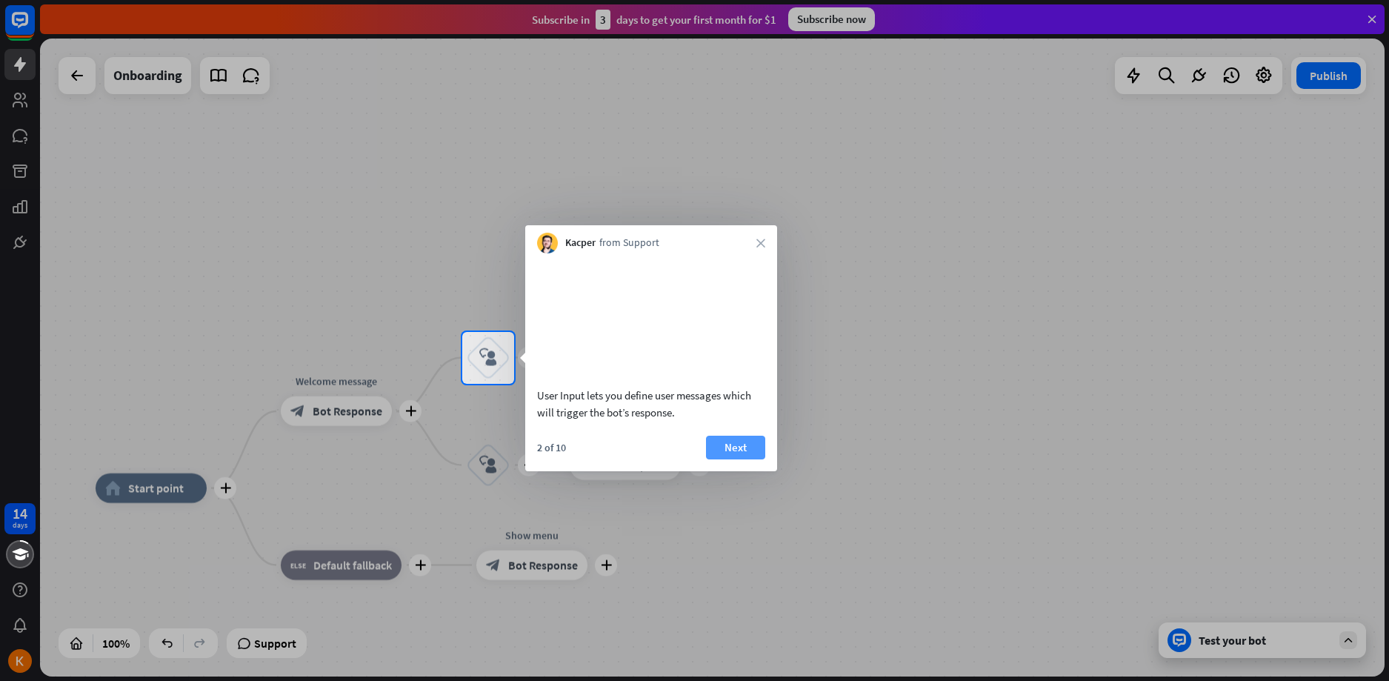
click at [750, 459] on button "Next" at bounding box center [735, 448] width 59 height 24
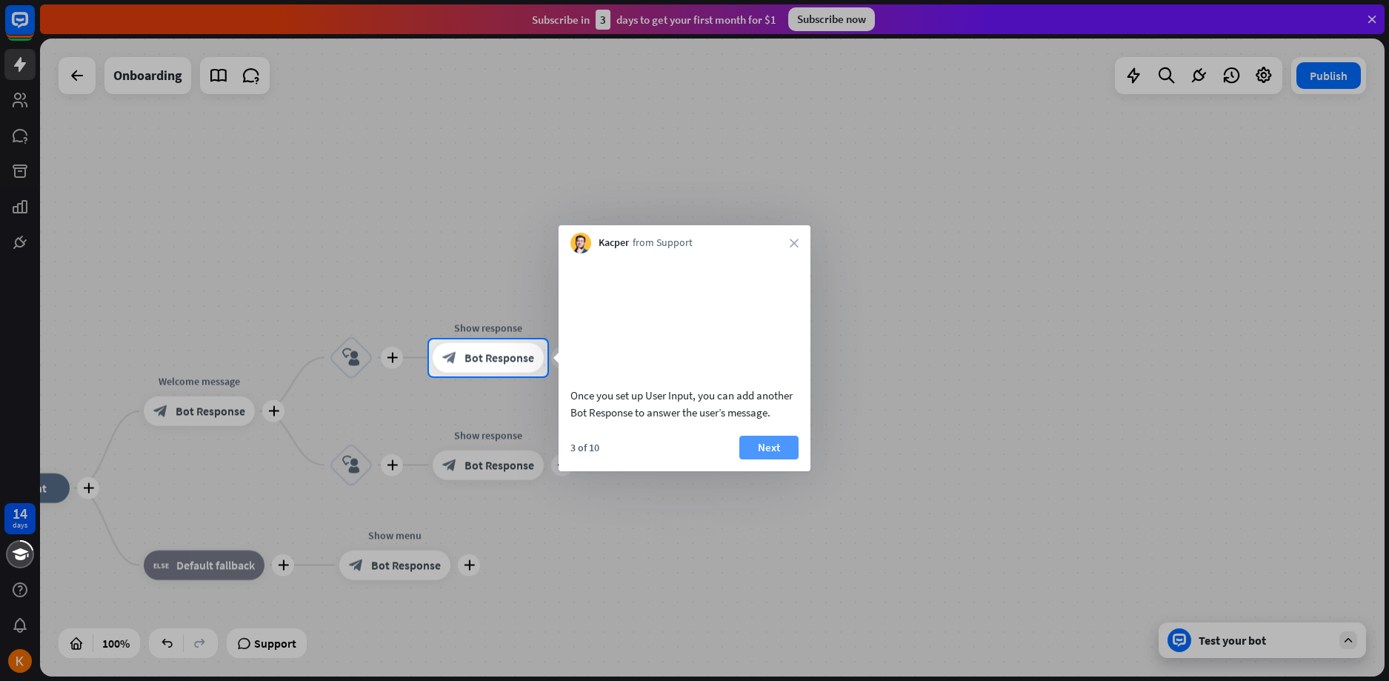
click at [764, 456] on button "Next" at bounding box center [768, 448] width 59 height 24
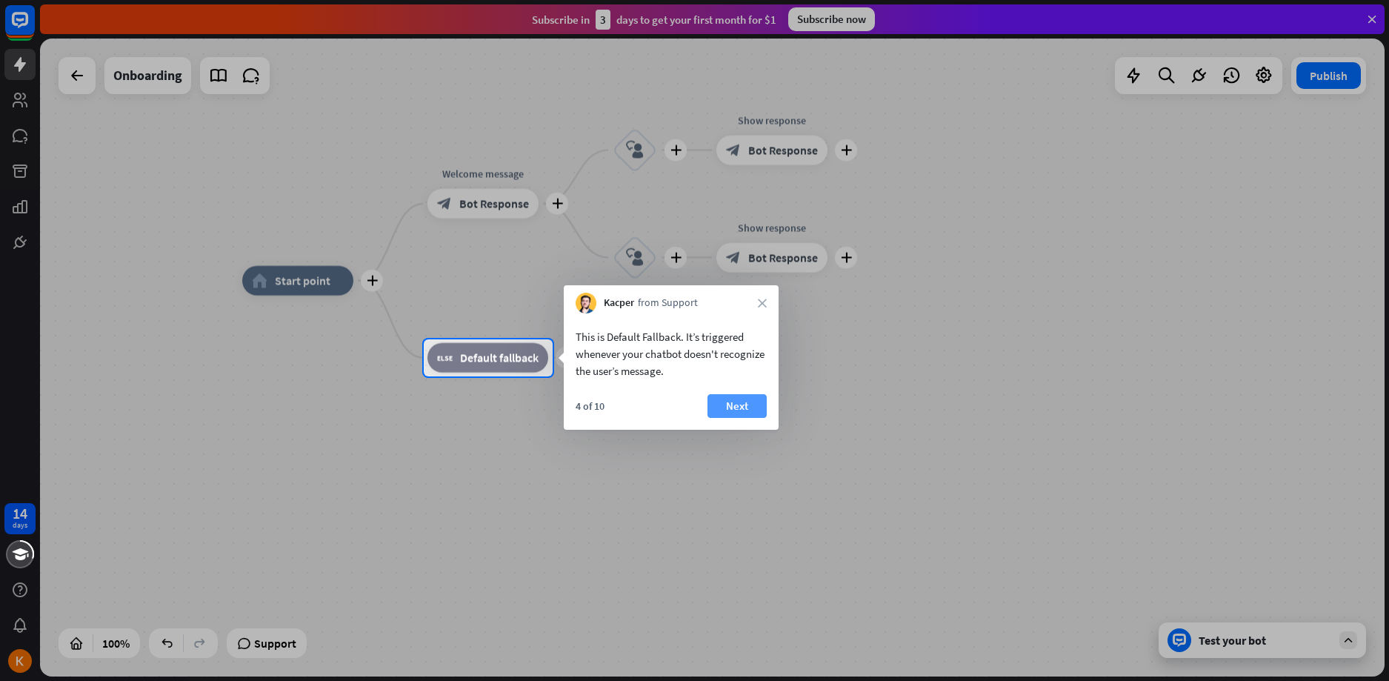
click at [740, 405] on button "Next" at bounding box center [736, 406] width 59 height 24
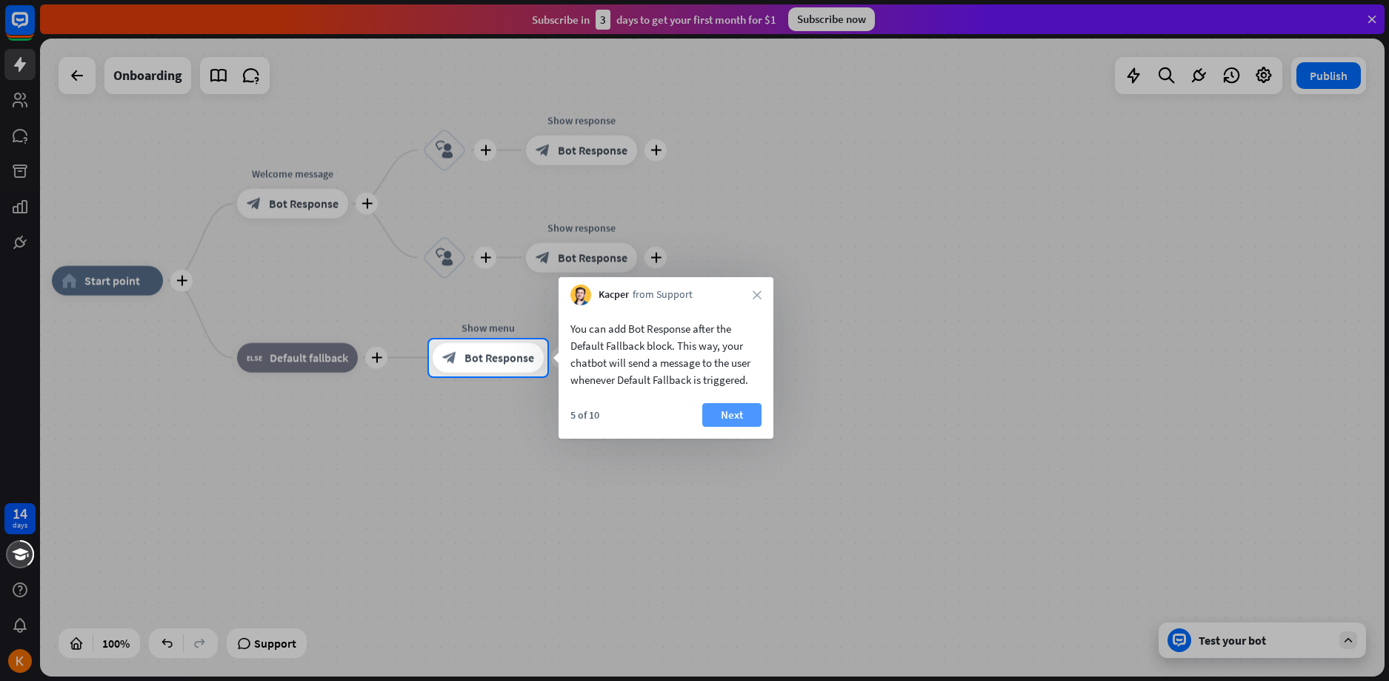
click at [737, 420] on button "Next" at bounding box center [731, 415] width 59 height 24
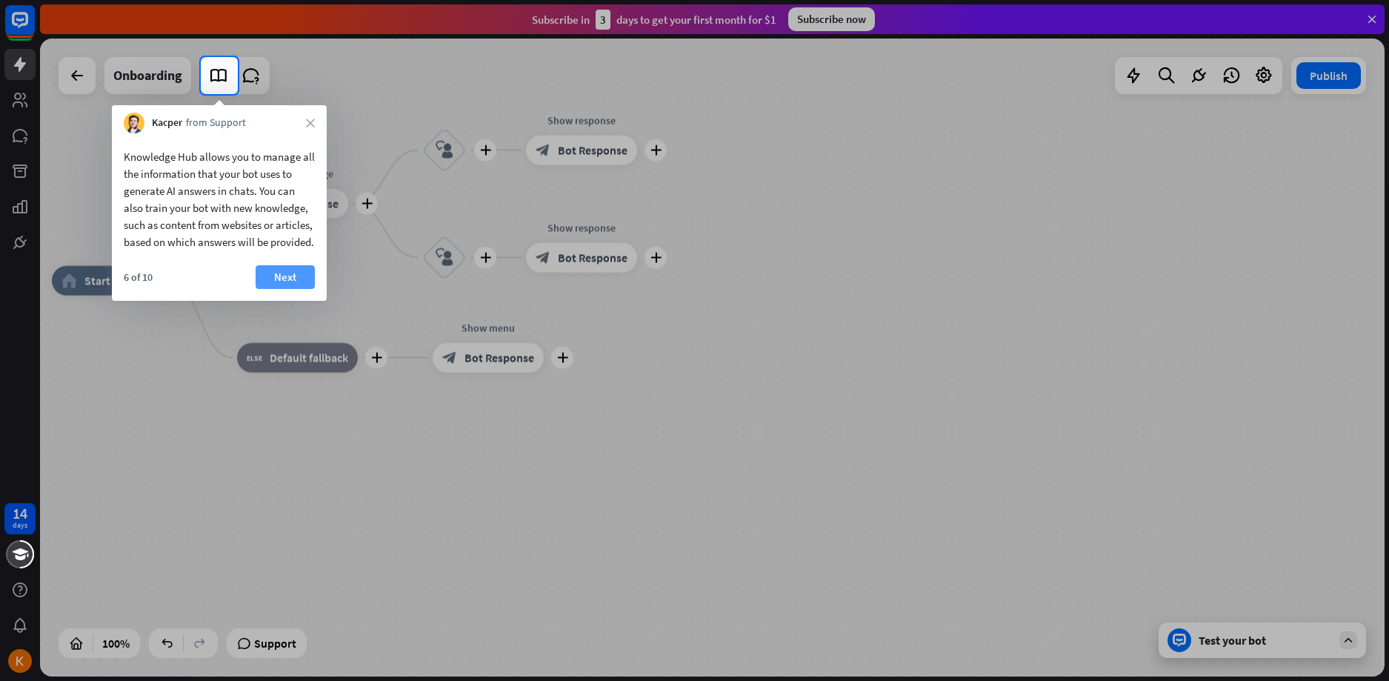
click at [280, 284] on button "Next" at bounding box center [285, 277] width 59 height 24
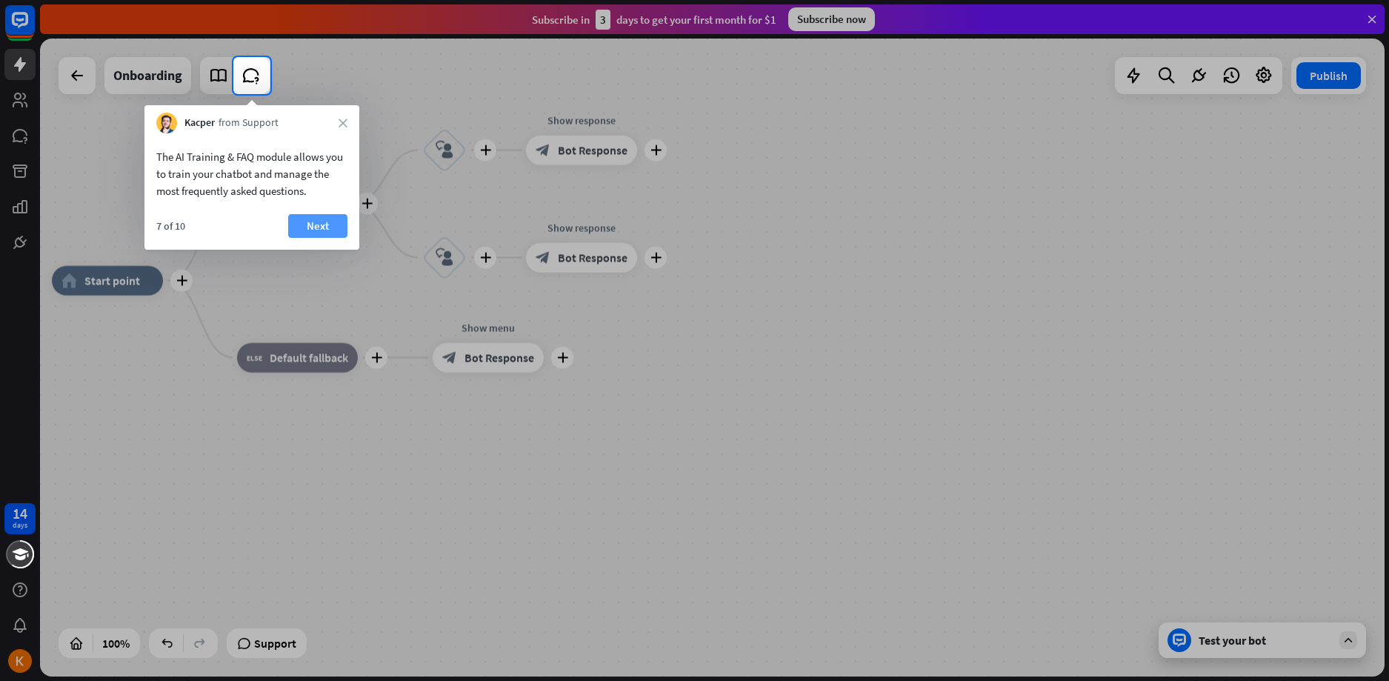
click at [303, 219] on button "Next" at bounding box center [317, 226] width 59 height 24
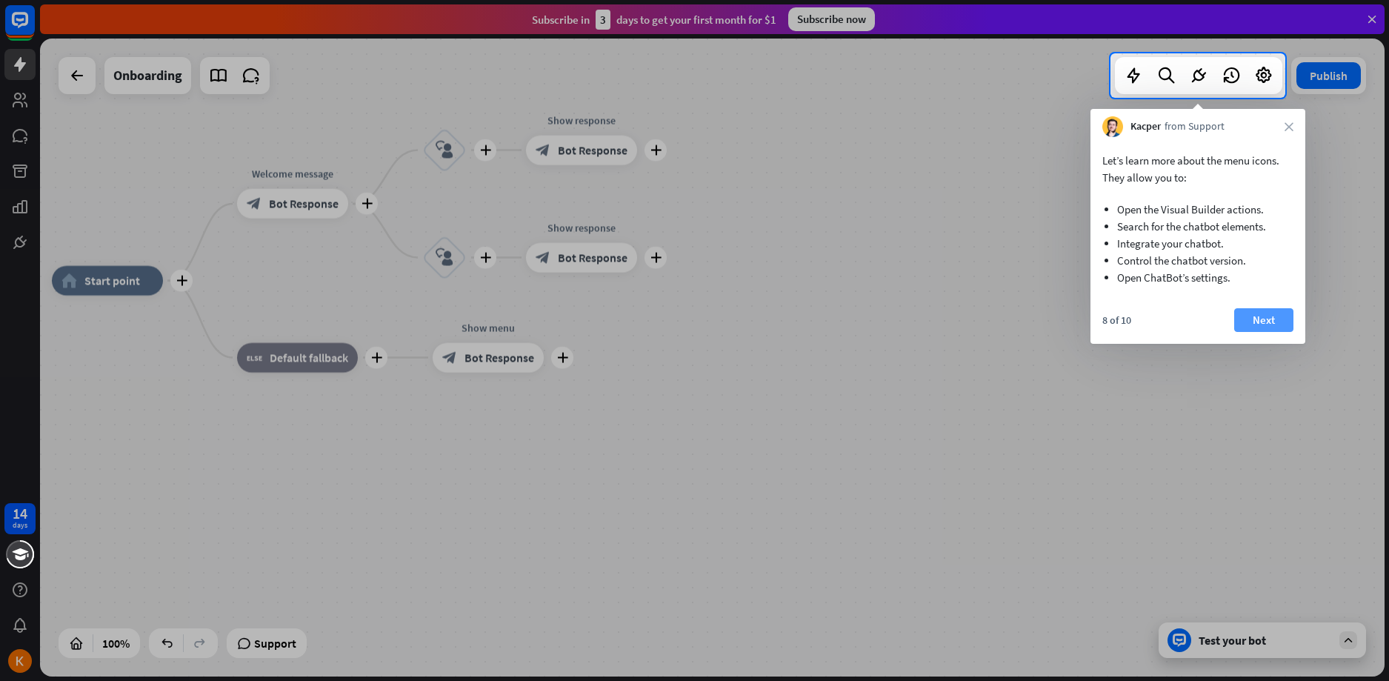
click at [1281, 313] on button "Next" at bounding box center [1263, 320] width 59 height 24
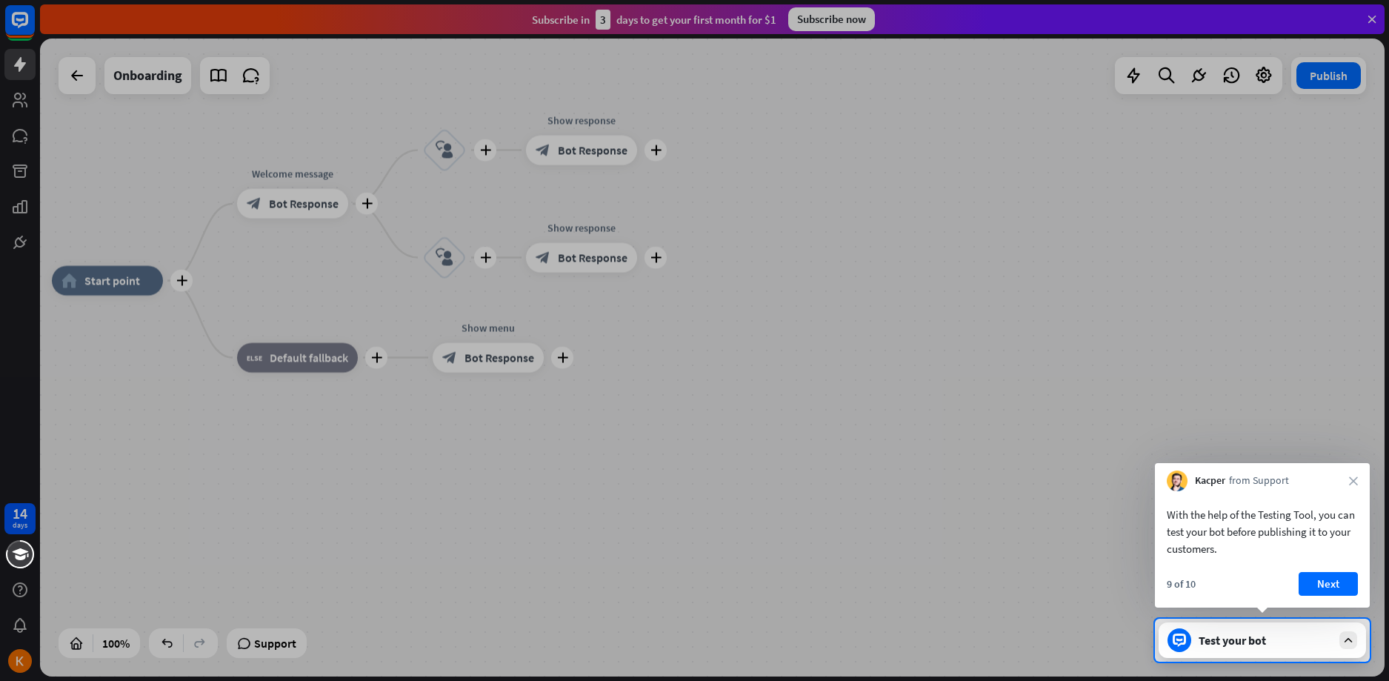
click at [1233, 78] on div at bounding box center [694, 309] width 1389 height 618
click at [1325, 638] on div "Test your bot" at bounding box center [1264, 640] width 133 height 15
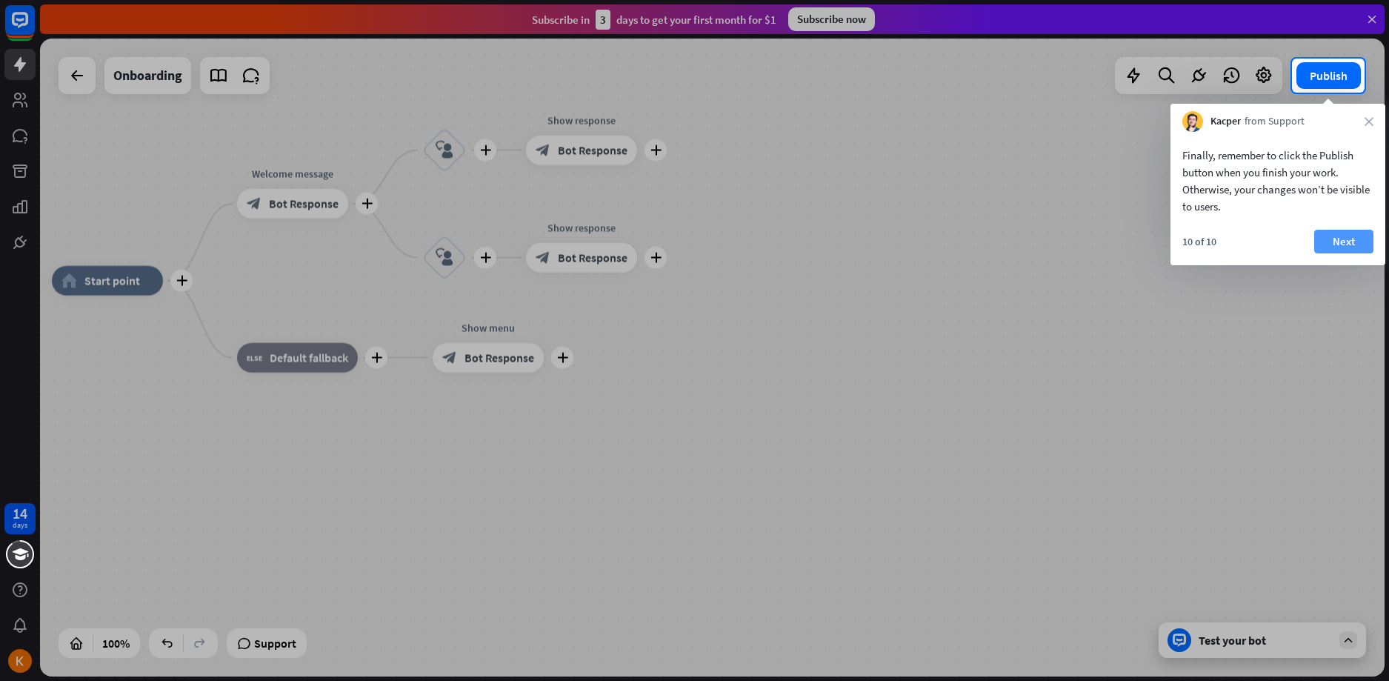
click at [1351, 236] on button "Next" at bounding box center [1343, 242] width 59 height 24
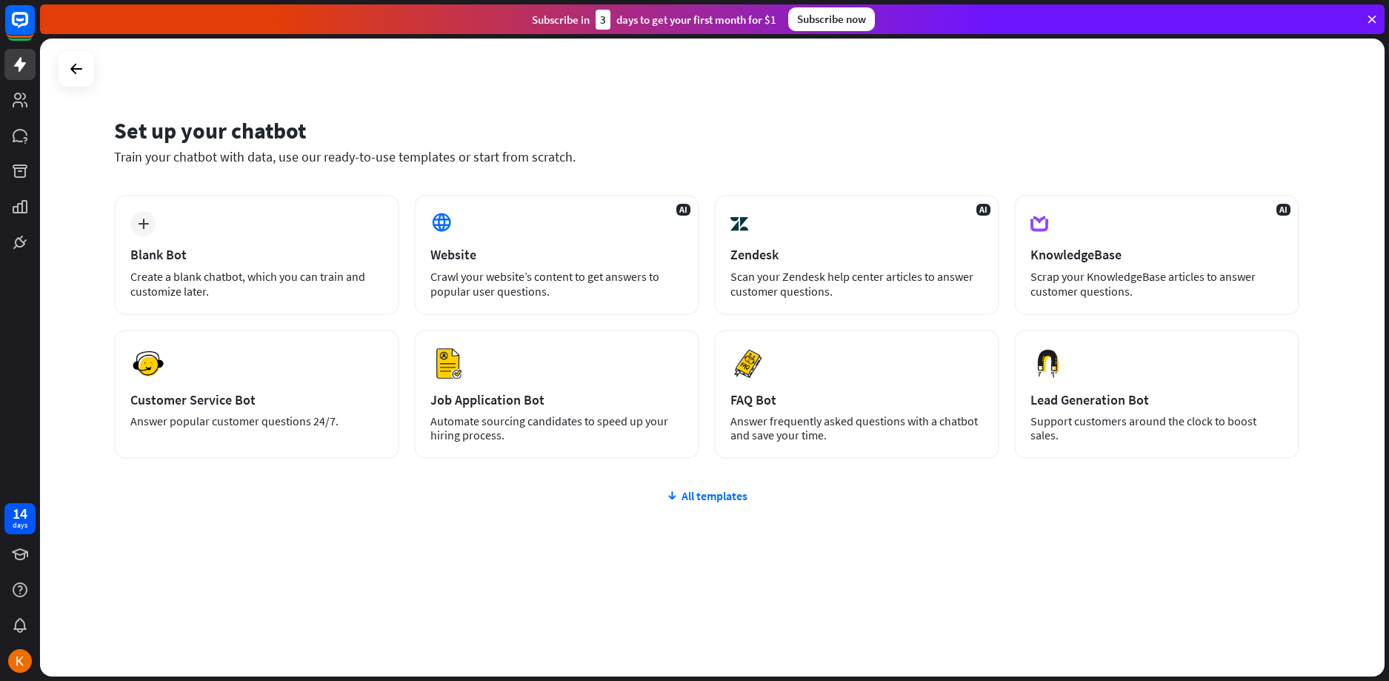
click at [852, 19] on div "Subscribe now" at bounding box center [831, 19] width 87 height 24
